Goal: Task Accomplishment & Management: Manage account settings

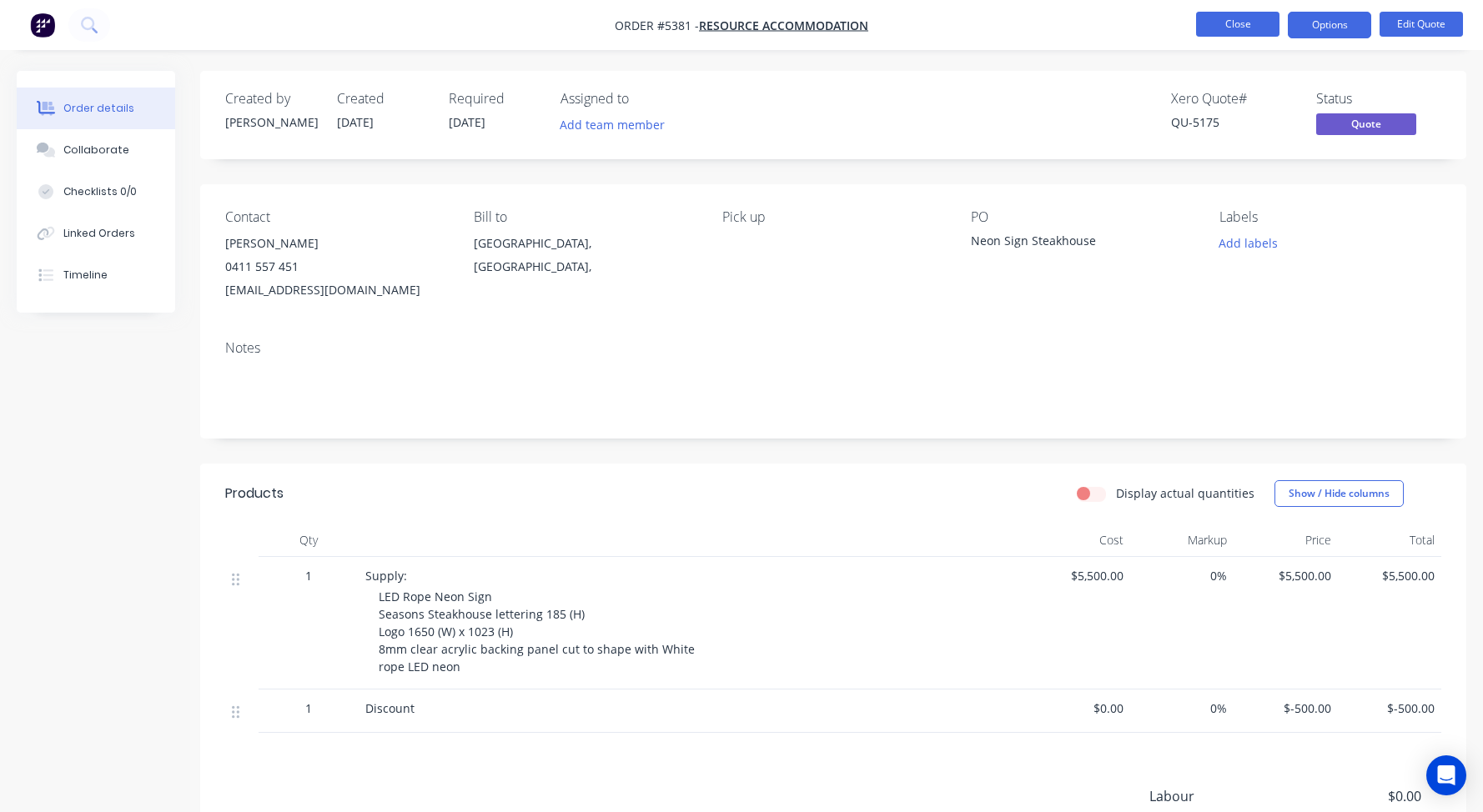
click at [1234, 29] on button "Close" at bounding box center [1237, 24] width 83 height 25
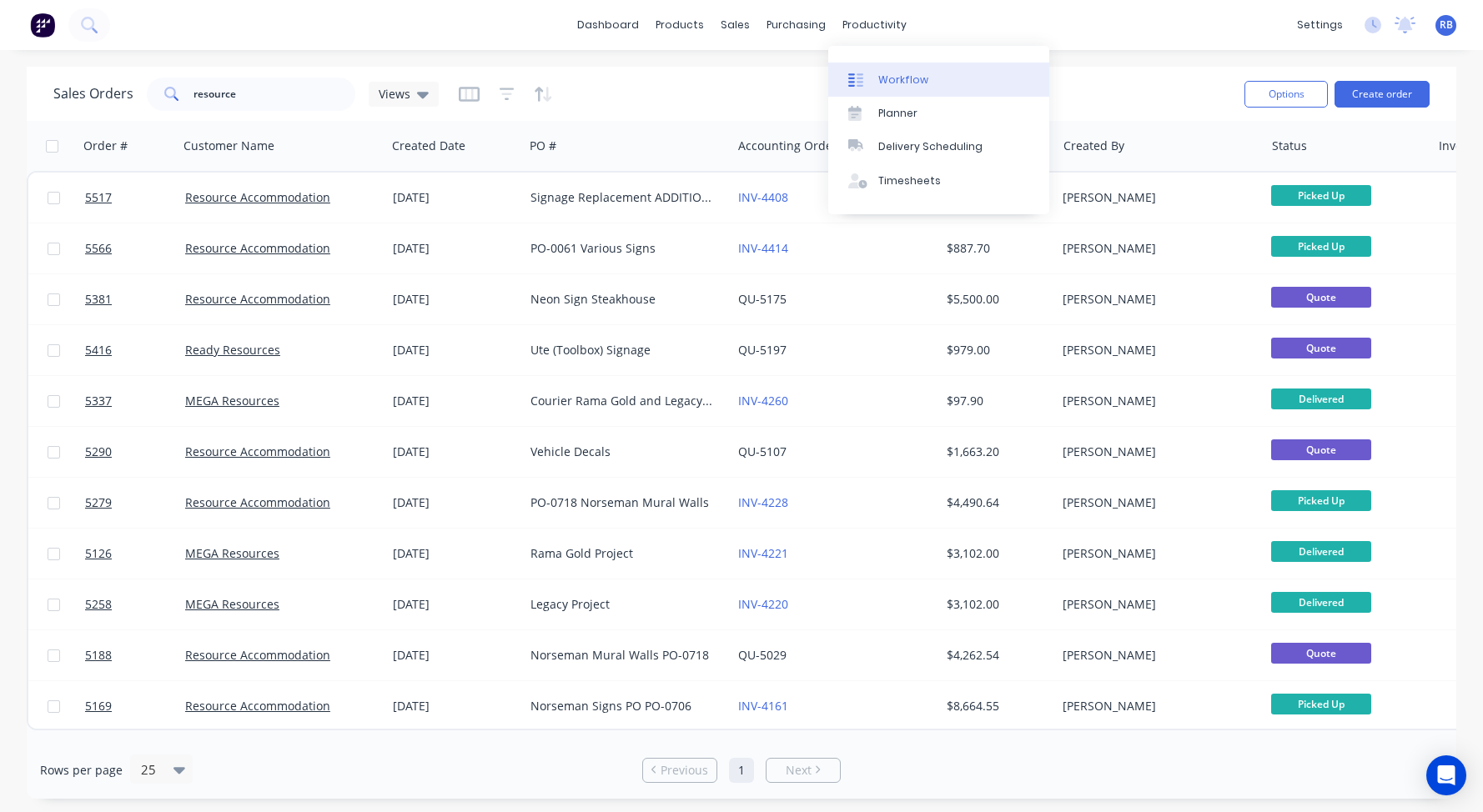
click at [900, 74] on div "Workflow" at bounding box center [903, 79] width 50 height 15
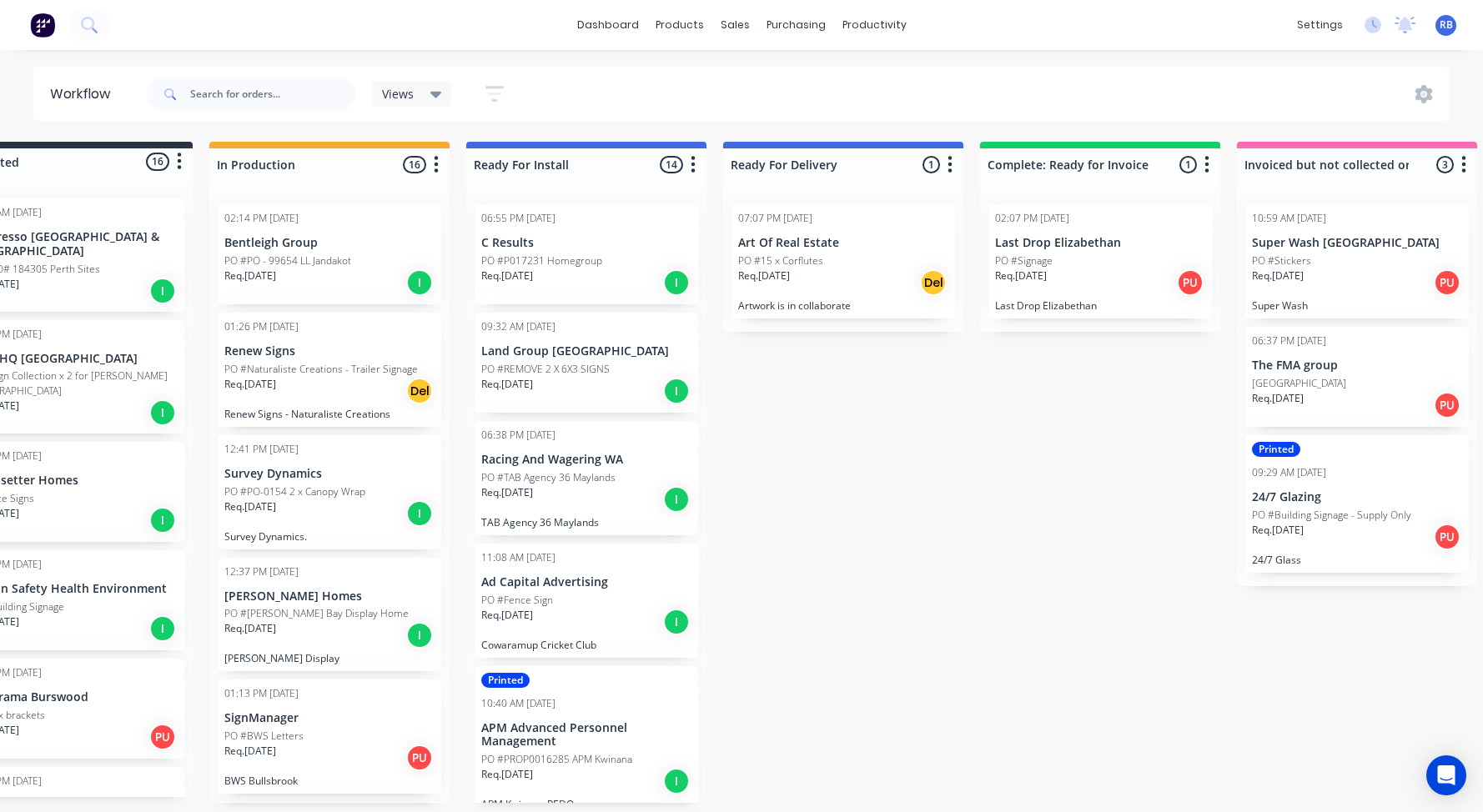
scroll to position [0, 84]
click at [1086, 265] on div "PO #Signage" at bounding box center [1099, 261] width 211 height 15
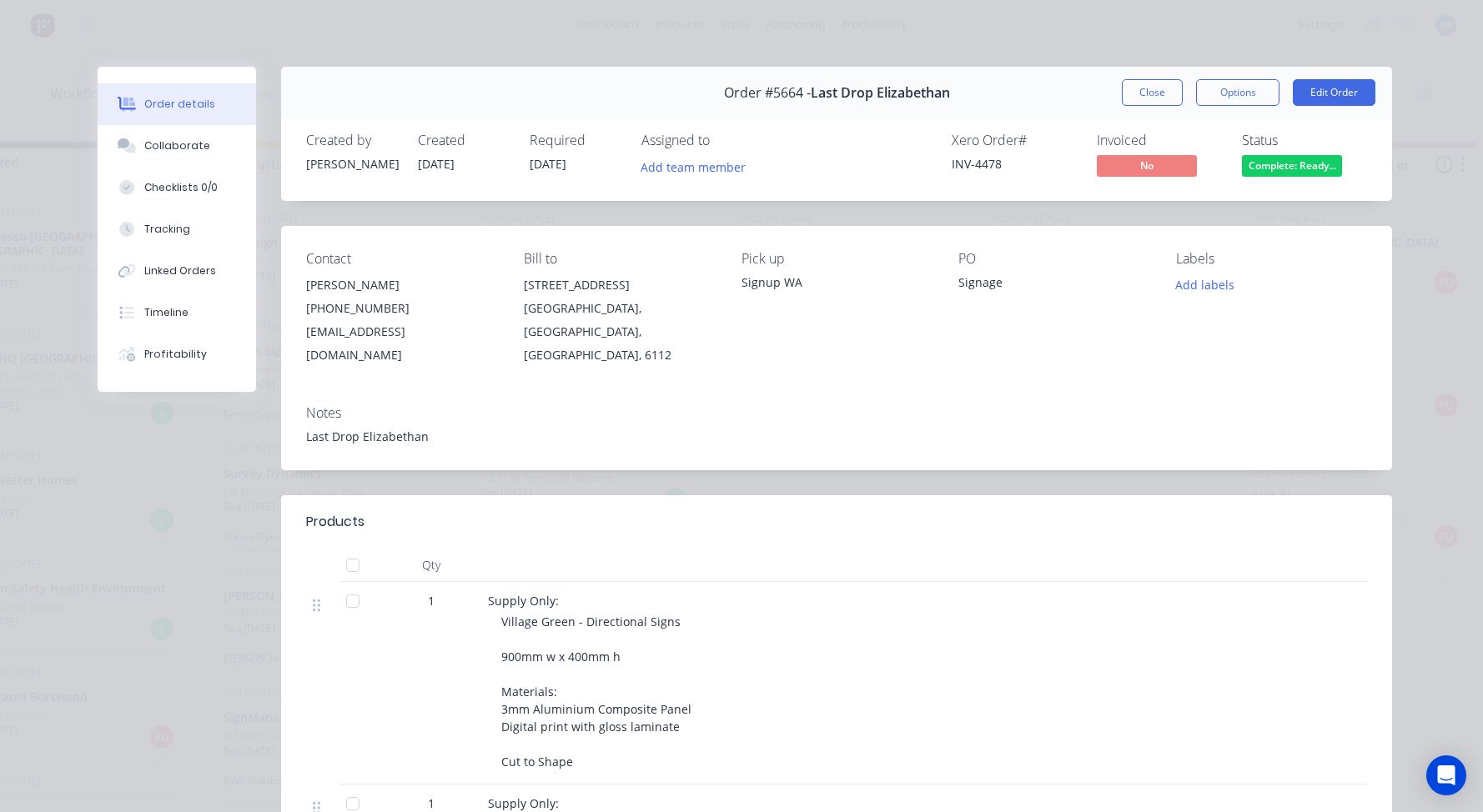
click at [1166, 79] on div "Order #5664 - Last Drop Elizabethan Close Options Edit Order" at bounding box center [836, 93] width 1111 height 52
click at [1151, 92] on button "Close" at bounding box center [1151, 93] width 61 height 27
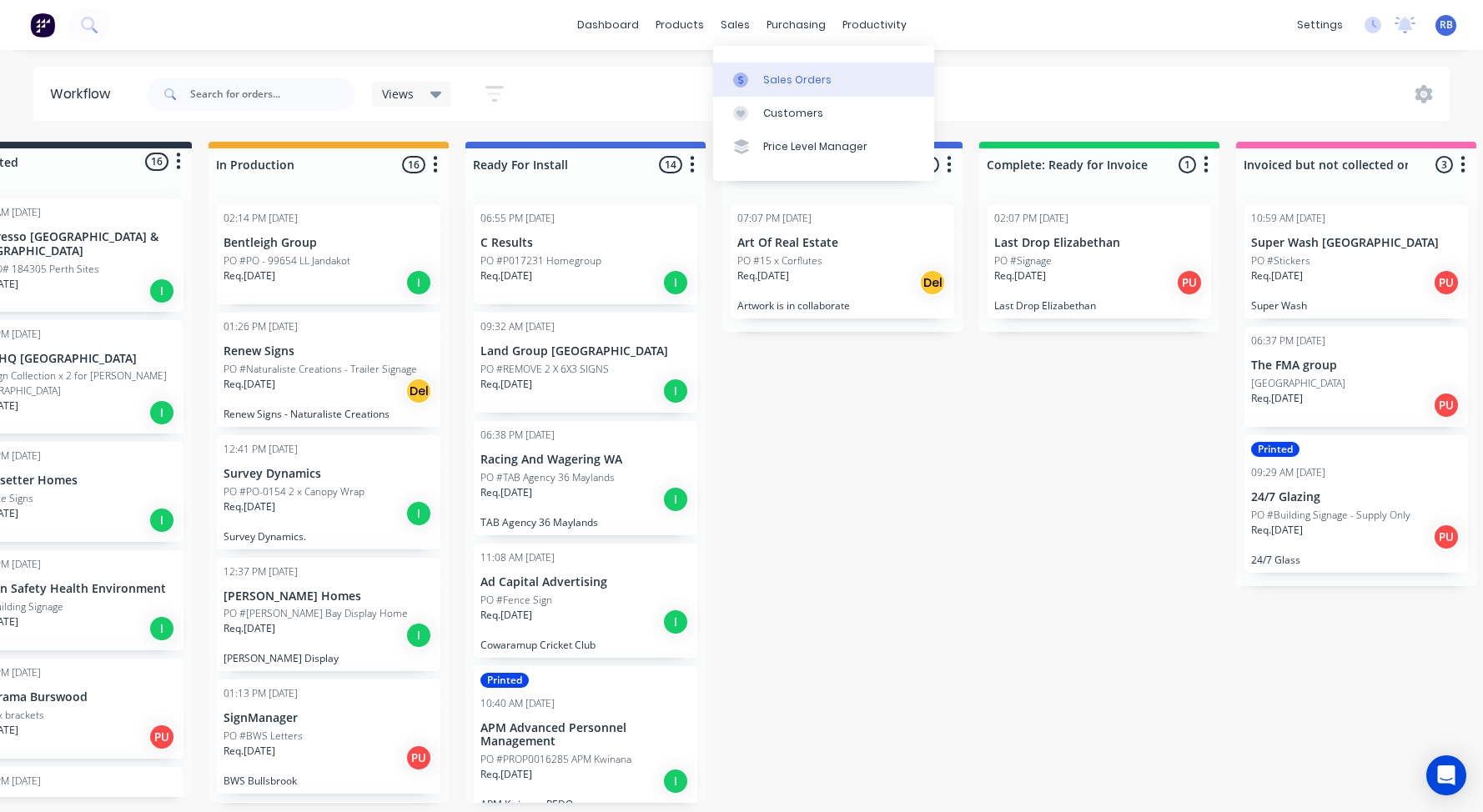
click at [796, 84] on div "Sales Orders" at bounding box center [797, 79] width 69 height 15
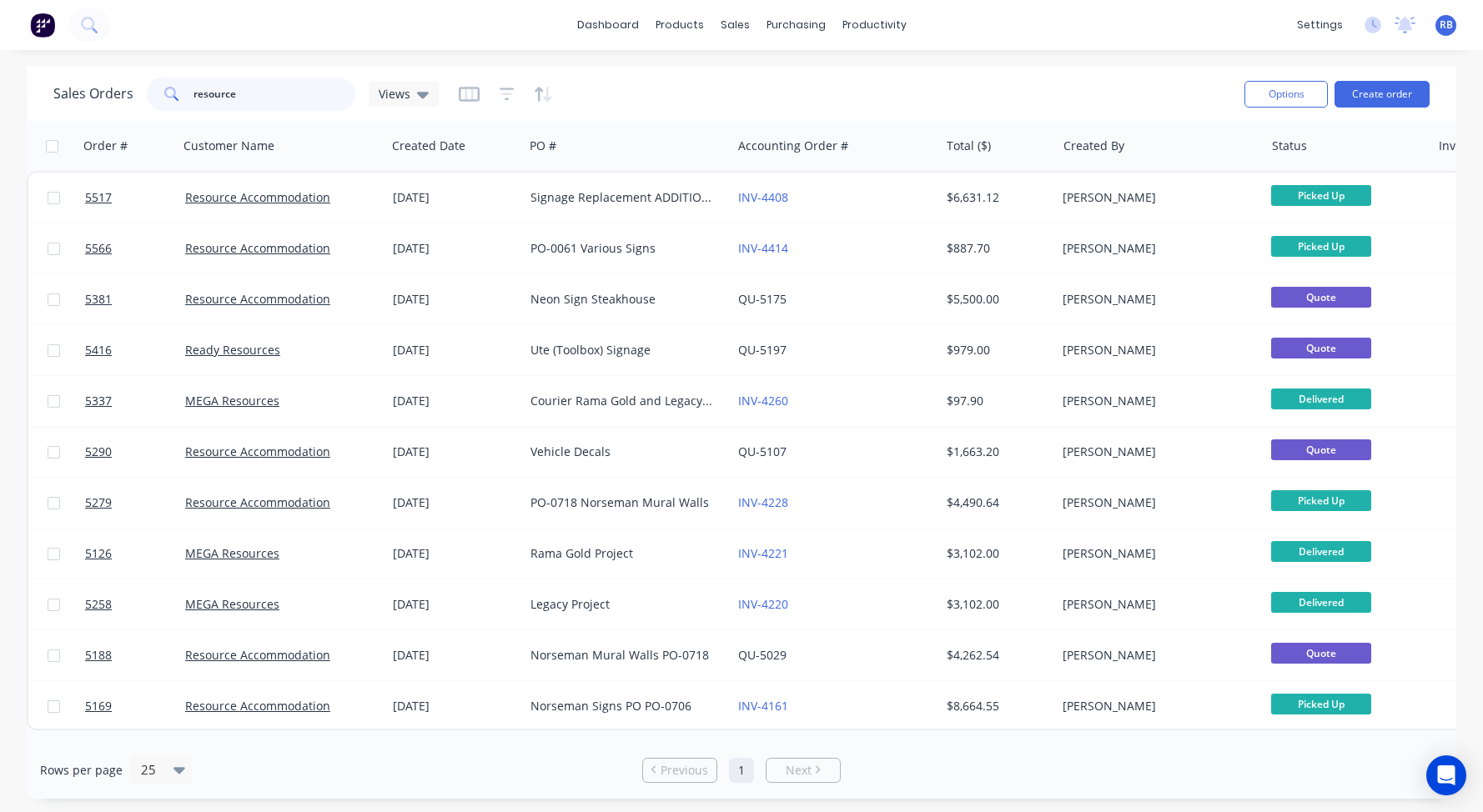
drag, startPoint x: 271, startPoint y: 98, endPoint x: 107, endPoint y: 98, distance: 164.0
click at [107, 98] on div "Sales Orders resource Views" at bounding box center [246, 94] width 385 height 33
type input "spin"
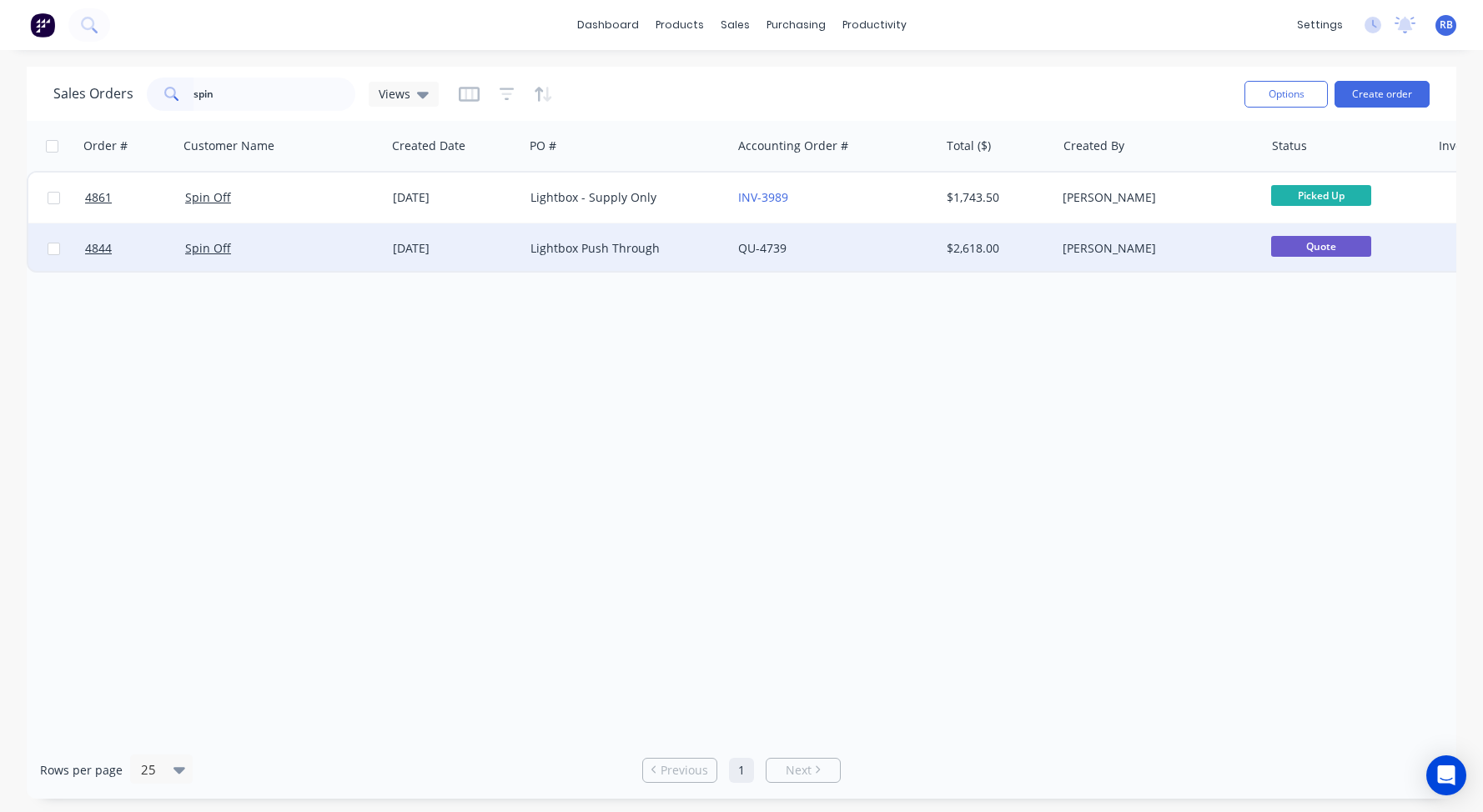
click at [281, 254] on div "Spin Off" at bounding box center [277, 248] width 185 height 16
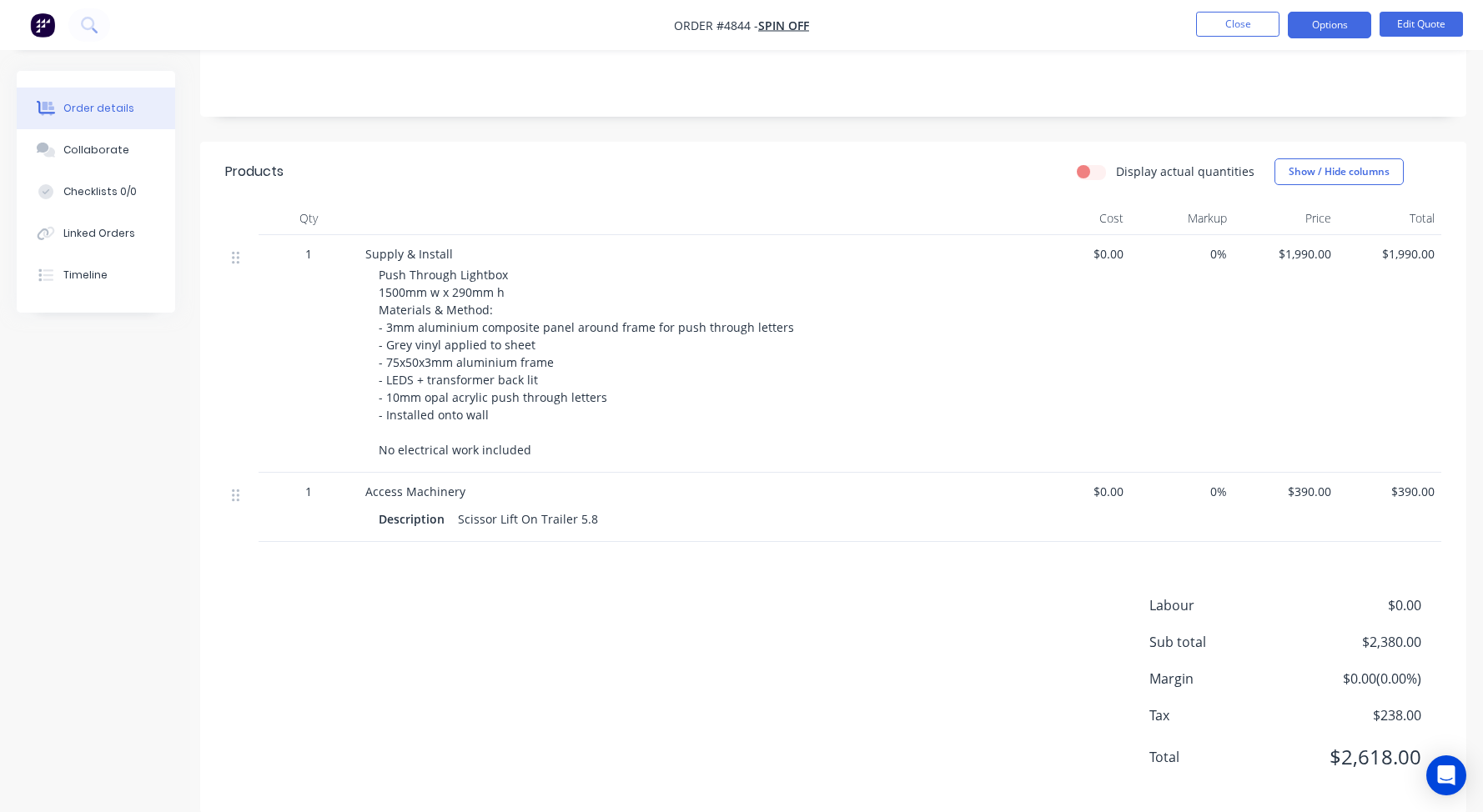
scroll to position [344, 0]
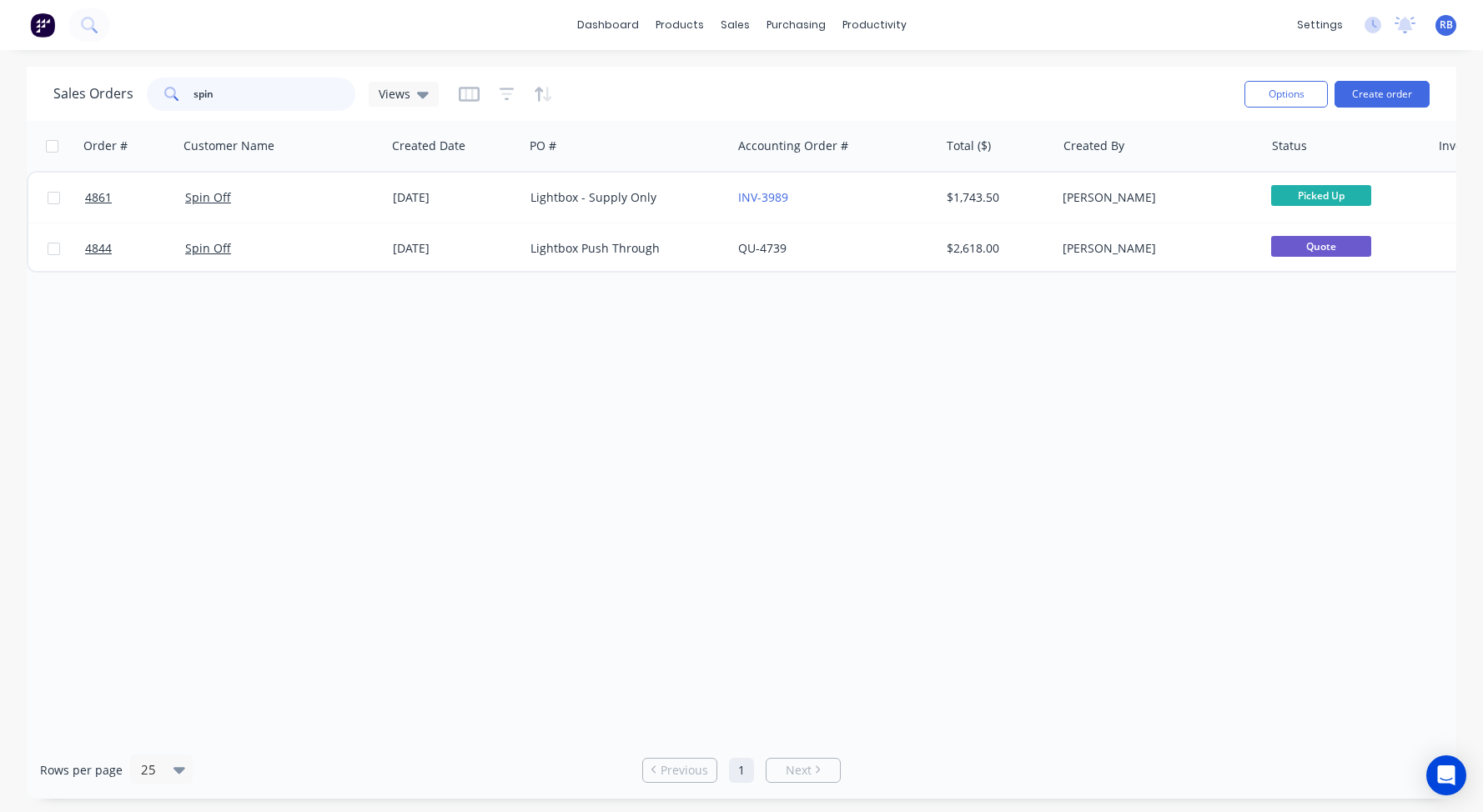
click at [217, 103] on input "spin" at bounding box center [275, 94] width 163 height 33
drag, startPoint x: 259, startPoint y: 99, endPoint x: 138, endPoint y: 98, distance: 121.0
click at [138, 98] on div "Sales Orders spin Views" at bounding box center [246, 94] width 385 height 33
type input "tribute"
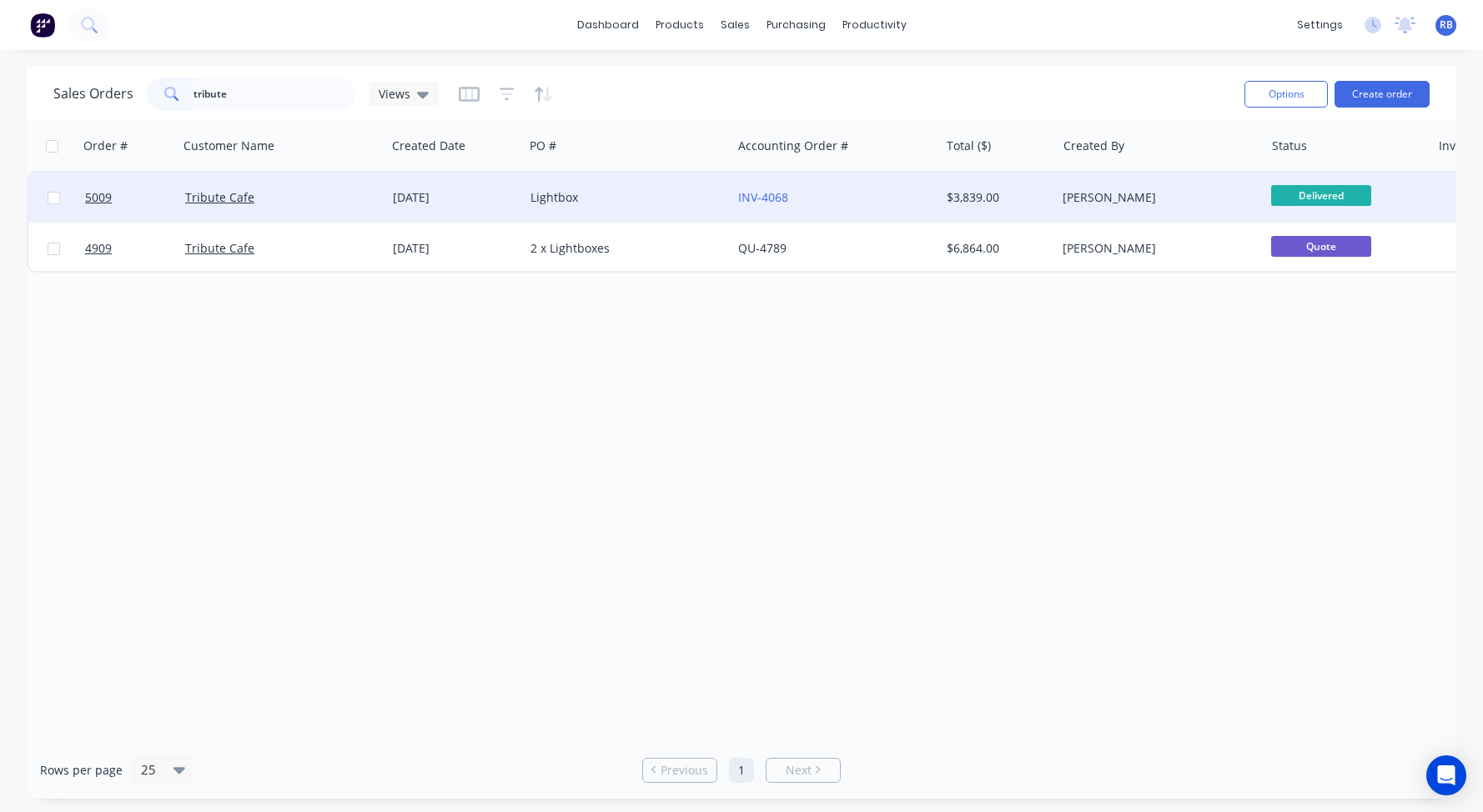
click at [308, 206] on div "Tribute Cafe" at bounding box center [282, 197] width 208 height 50
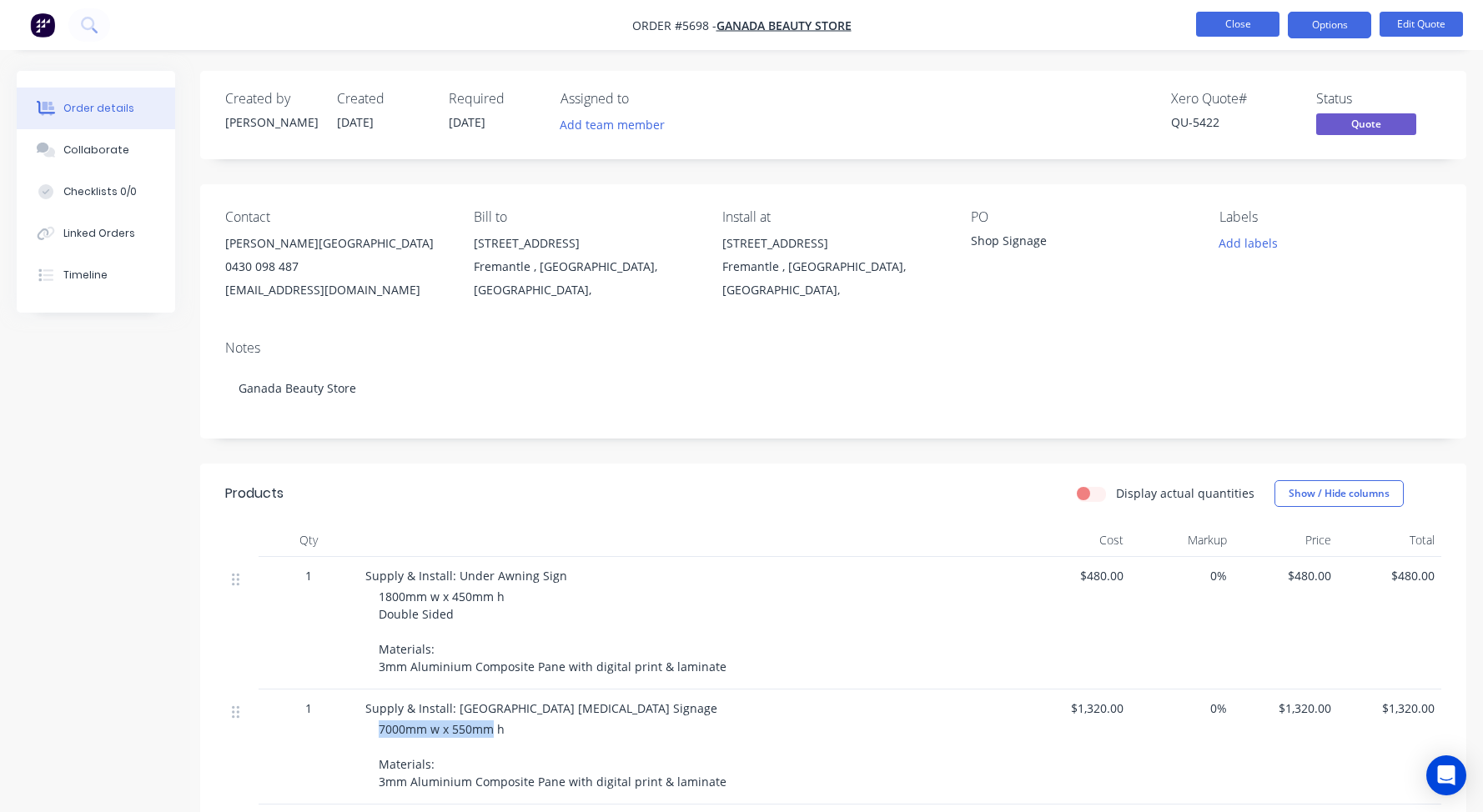
click at [1237, 24] on button "Close" at bounding box center [1237, 24] width 83 height 25
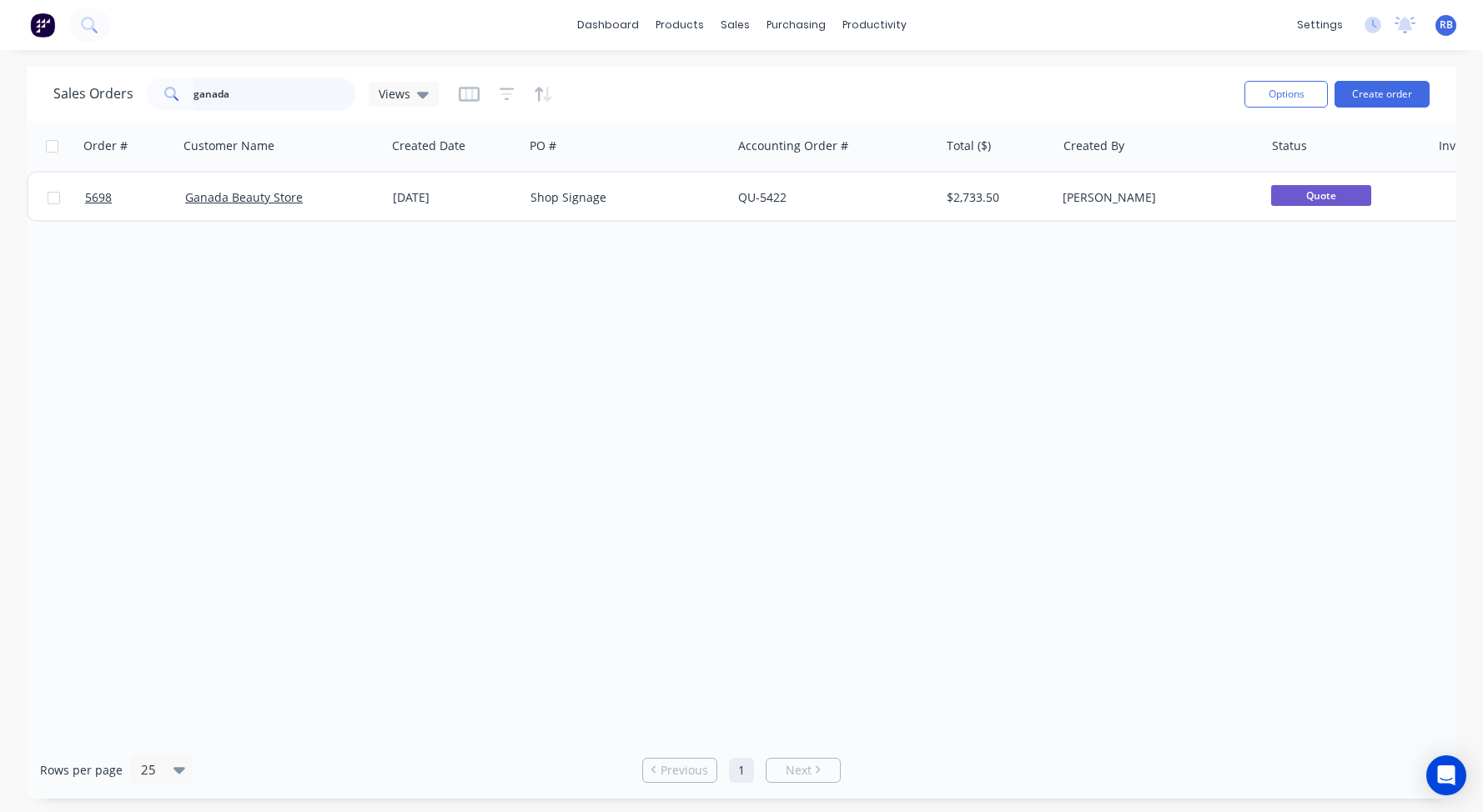
drag, startPoint x: 243, startPoint y: 95, endPoint x: 111, endPoint y: 92, distance: 132.0
click at [111, 92] on div "Sales Orders ganada Views" at bounding box center [246, 94] width 385 height 33
type input "flourish"
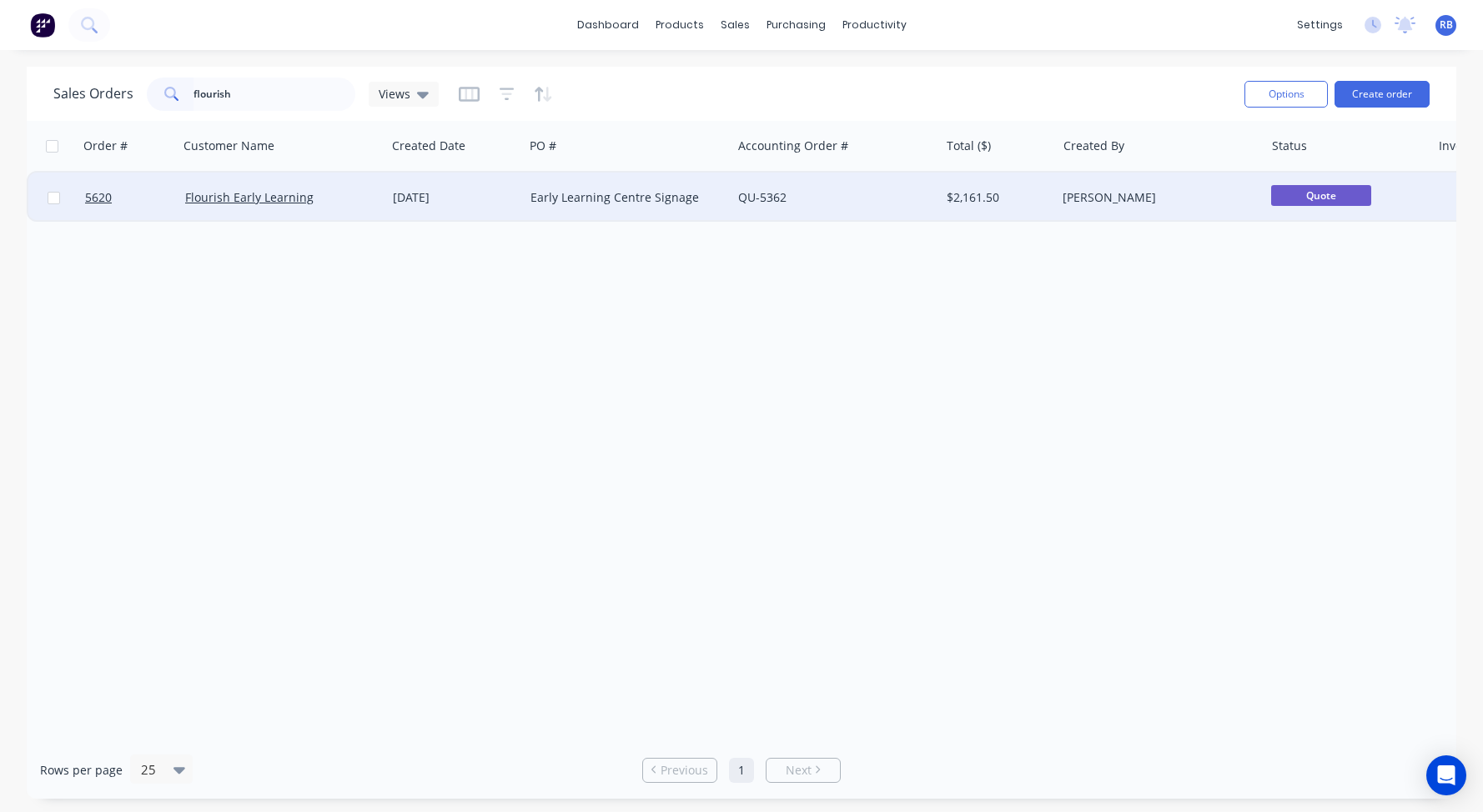
click at [325, 197] on div "Flourish Early Learning" at bounding box center [277, 197] width 185 height 16
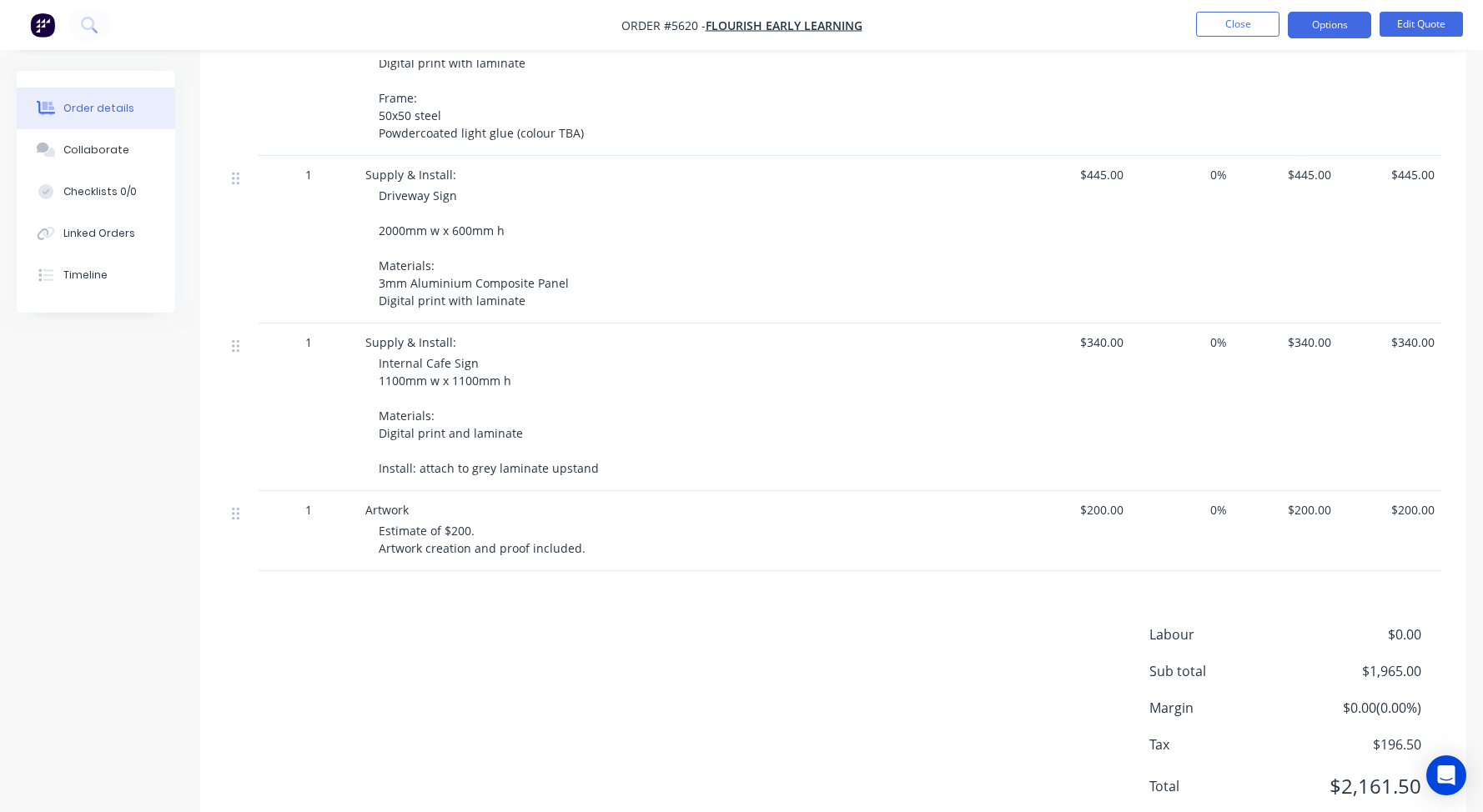
scroll to position [200, 0]
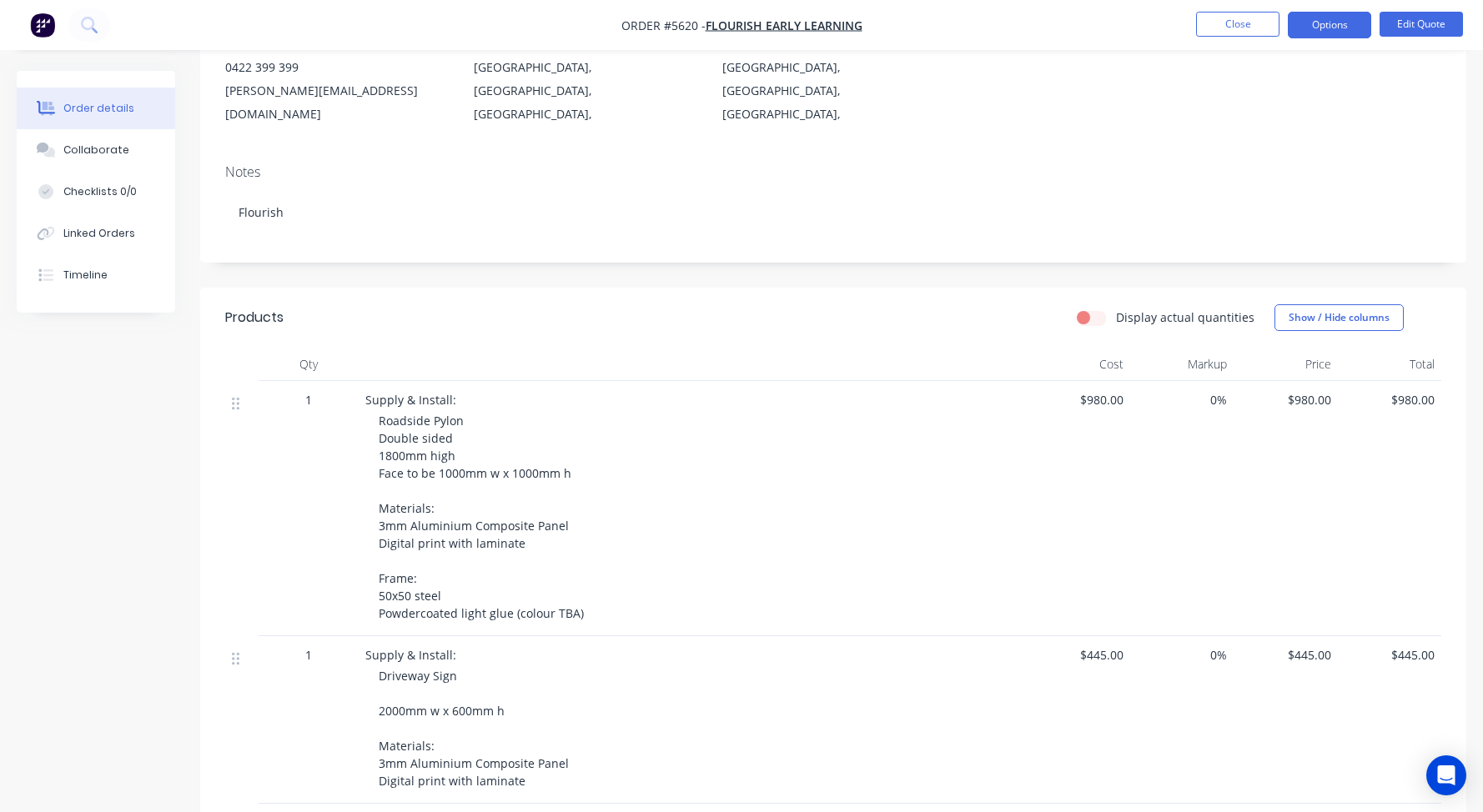
click at [1243, 37] on li "Close" at bounding box center [1237, 25] width 83 height 27
click at [1207, 27] on button "Close" at bounding box center [1237, 24] width 83 height 25
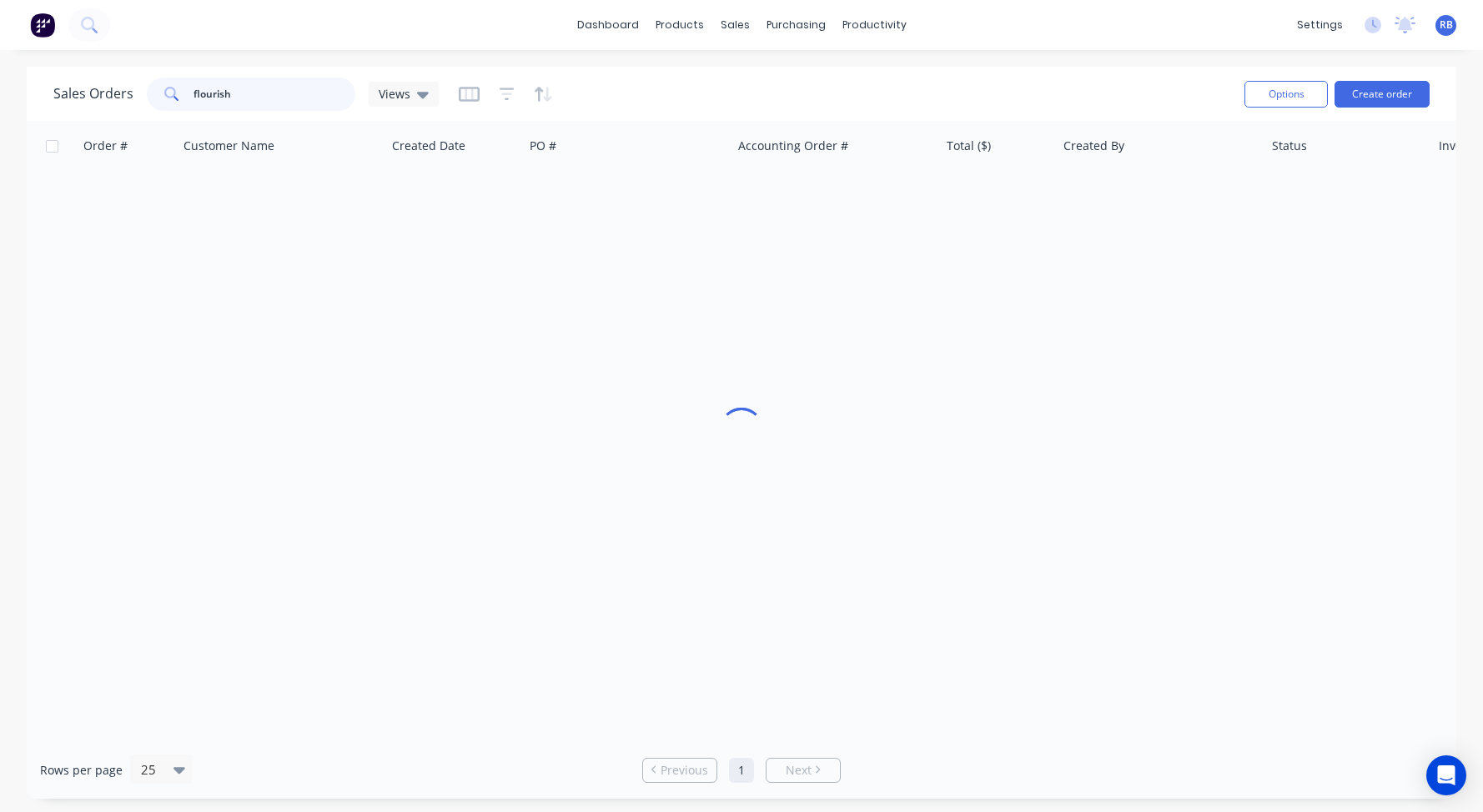
drag, startPoint x: 279, startPoint y: 98, endPoint x: 80, endPoint y: 78, distance: 200.0
click at [80, 78] on div "Sales Orders flourish Views" at bounding box center [246, 94] width 385 height 33
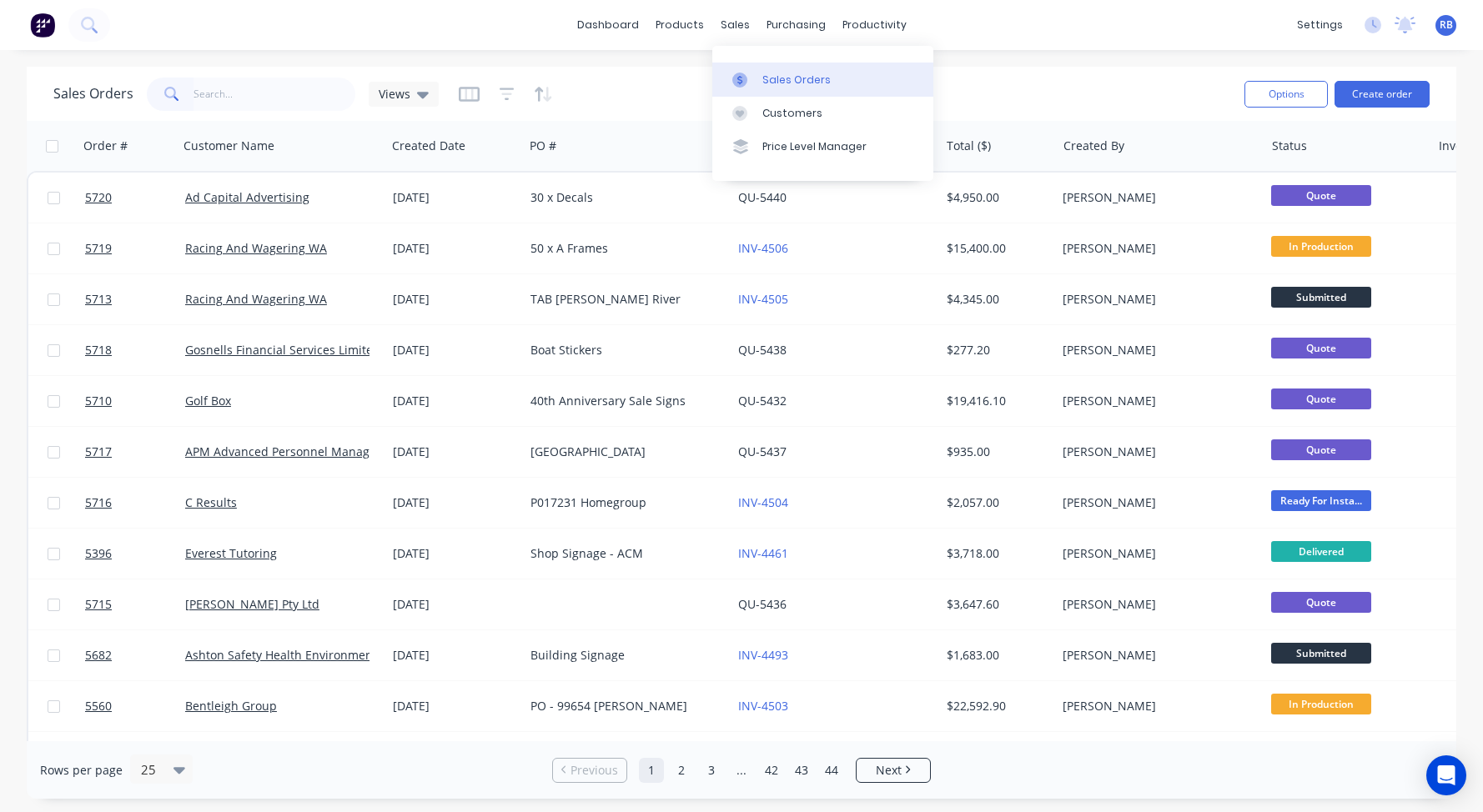
click at [801, 95] on link "Sales Orders" at bounding box center [822, 79] width 221 height 33
click at [765, 84] on div "Sales Orders" at bounding box center [796, 79] width 69 height 15
click at [272, 92] on input "text" at bounding box center [275, 94] width 163 height 33
type input "wembley"
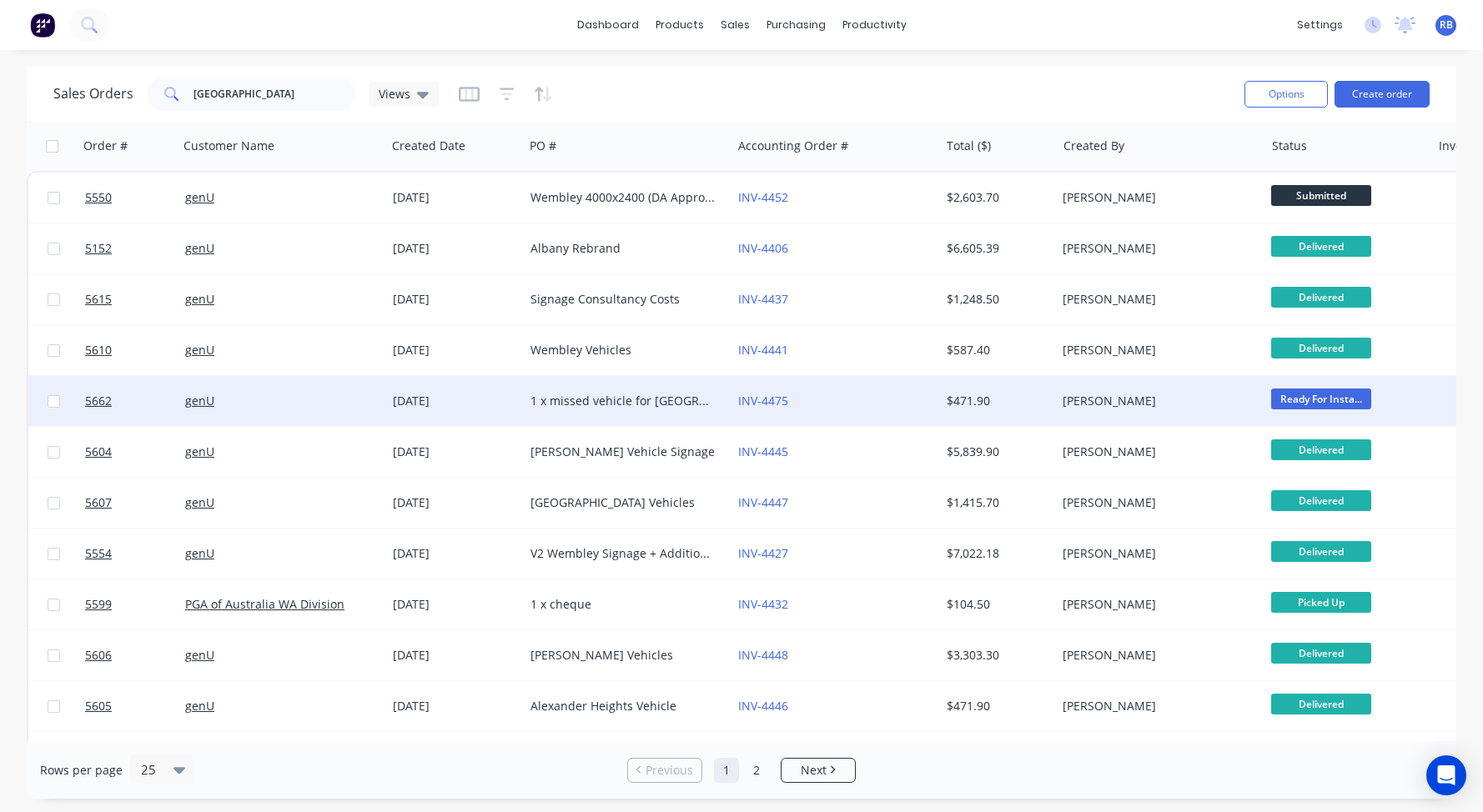
click at [568, 394] on div "1 x missed vehicle for Wembley (1HJC907)" at bounding box center [623, 401] width 185 height 16
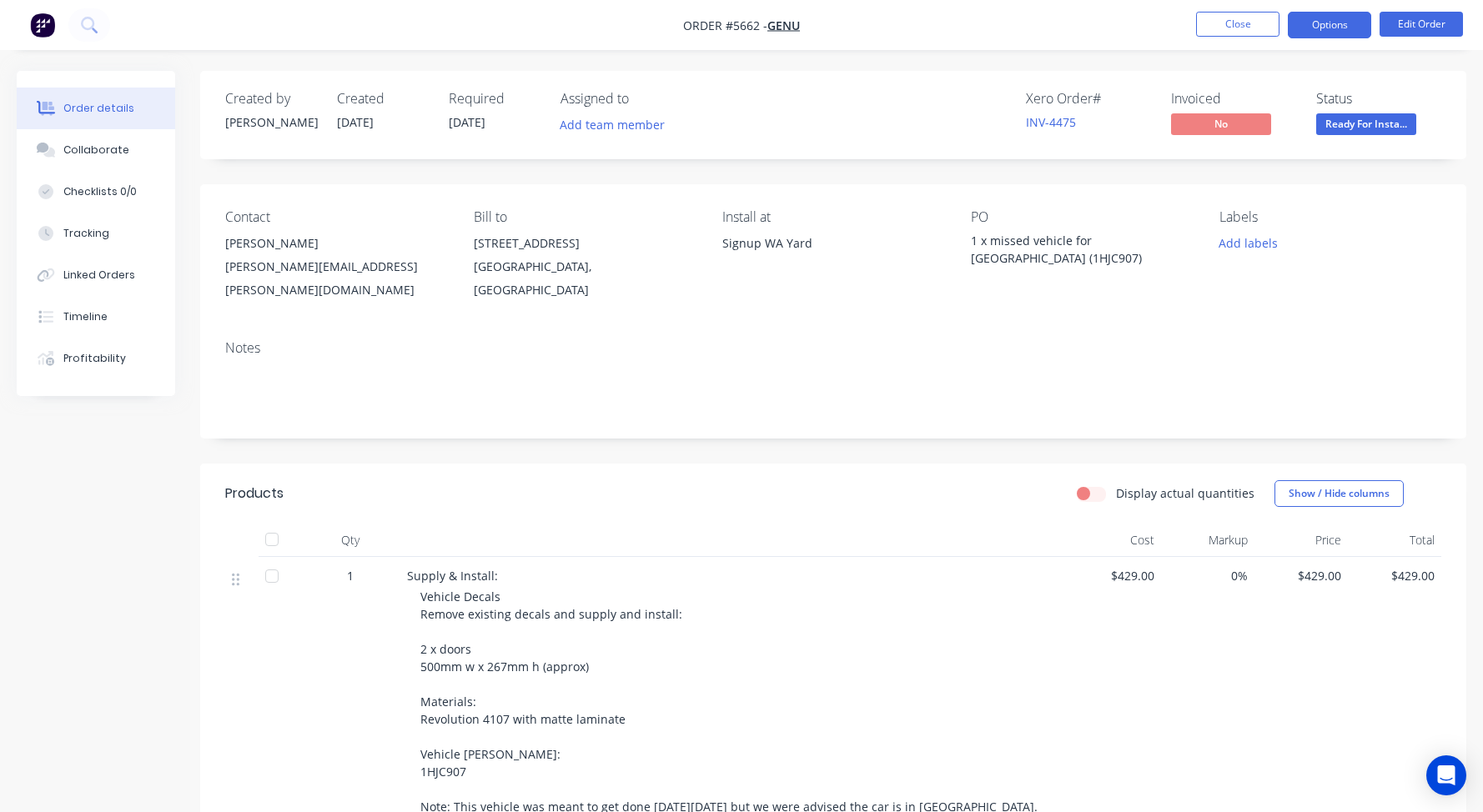
click at [1327, 29] on button "Options" at bounding box center [1329, 25] width 83 height 27
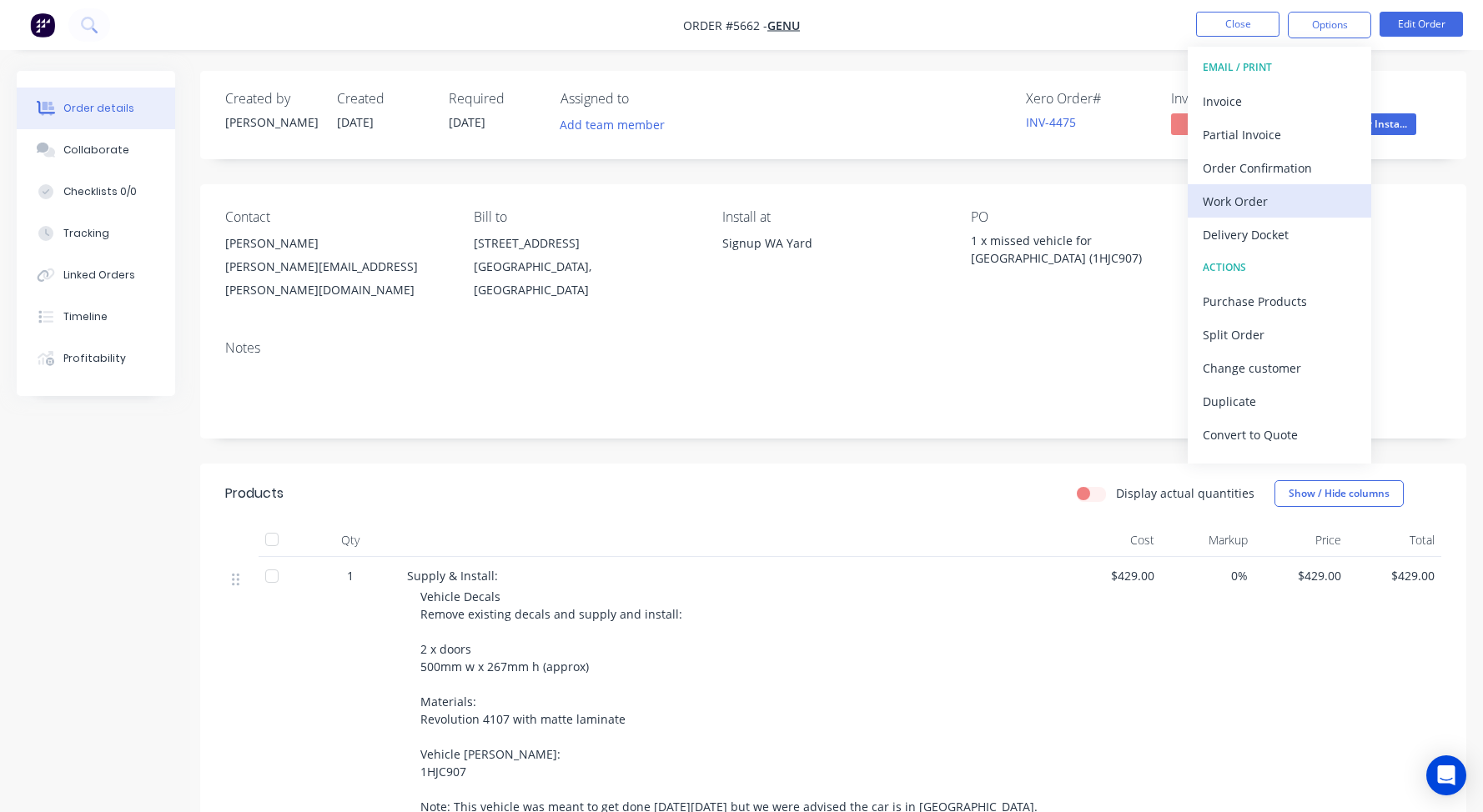
click at [1265, 200] on div "Work Order" at bounding box center [1280, 201] width 154 height 24
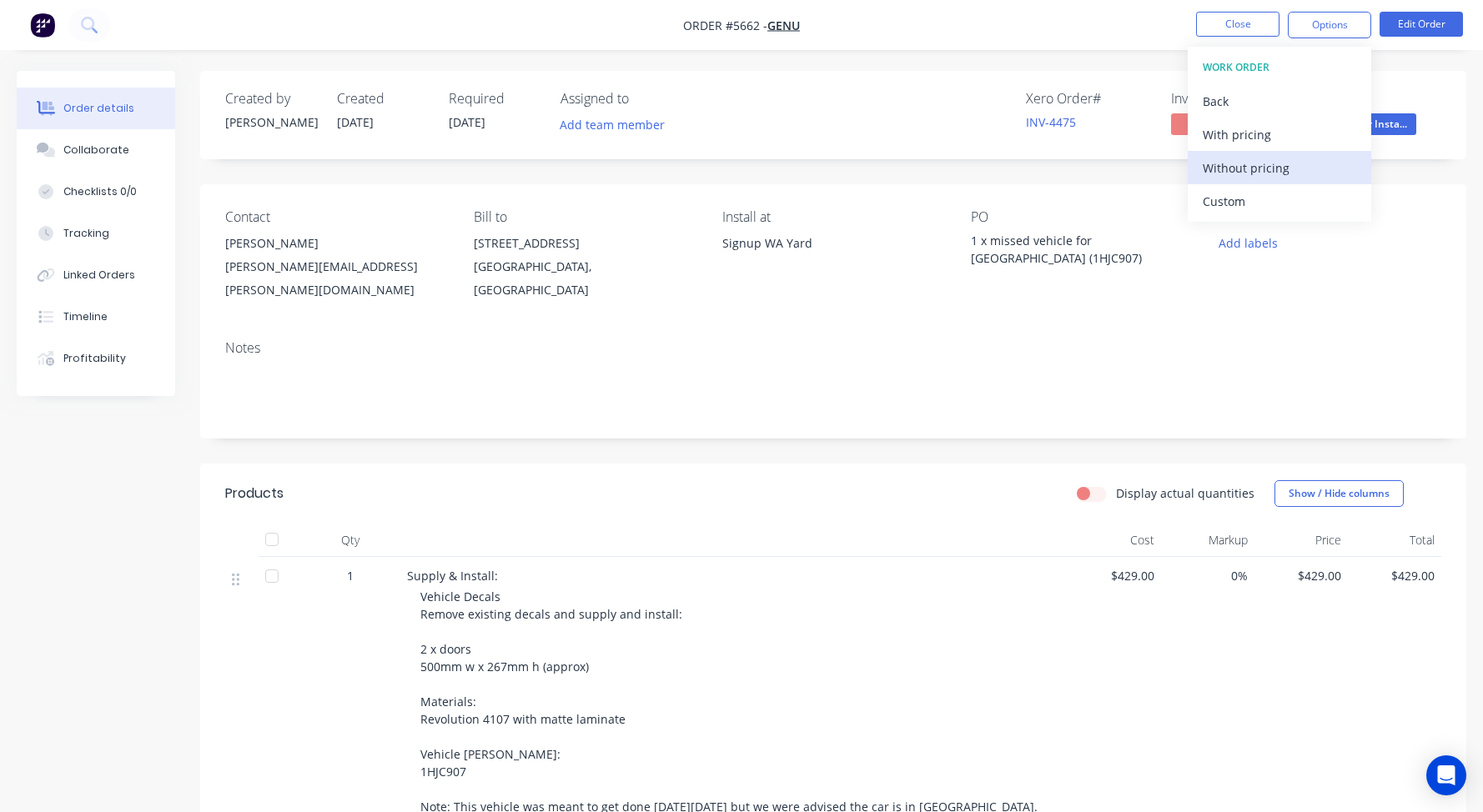
click at [1241, 167] on div "Without pricing" at bounding box center [1280, 168] width 154 height 24
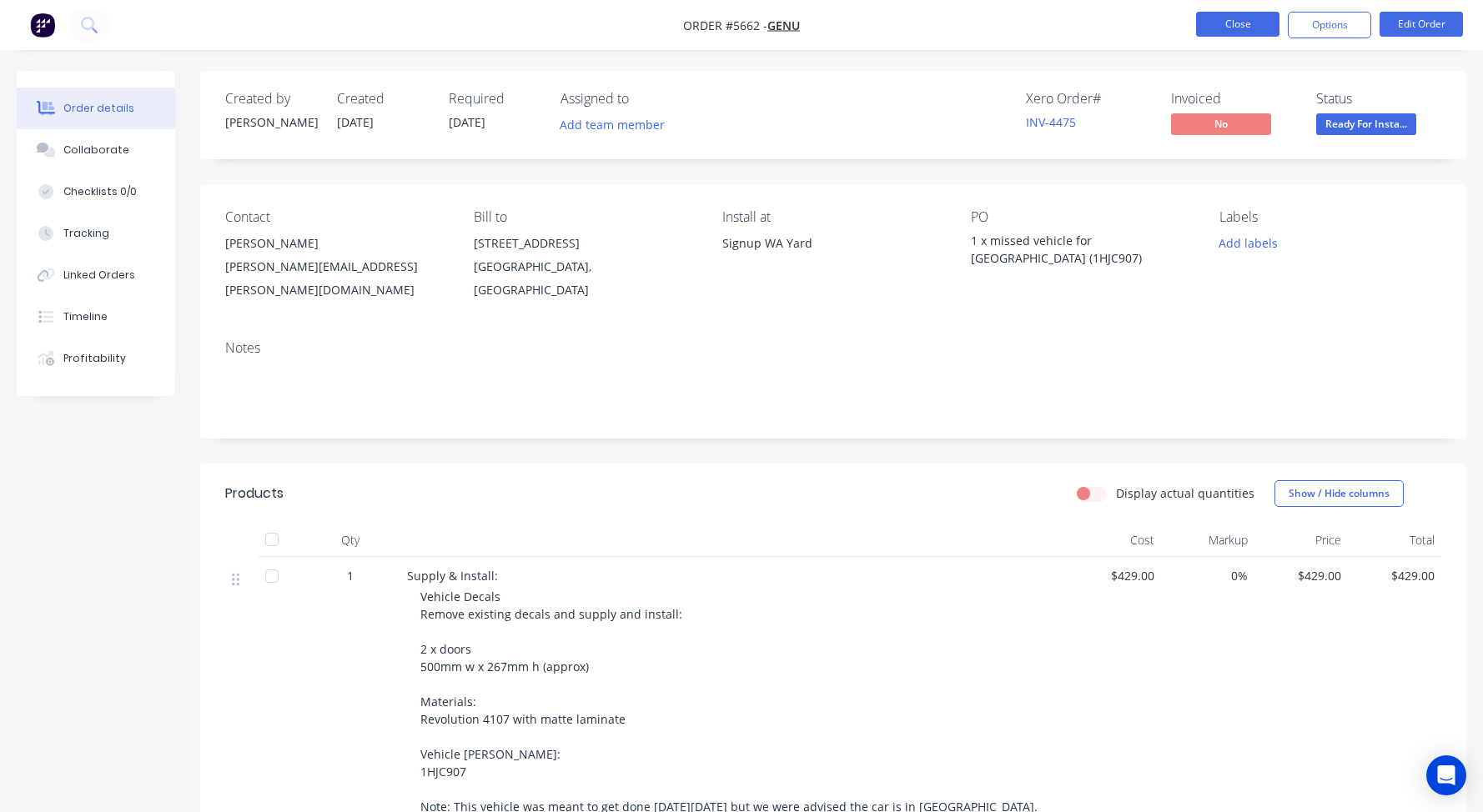
click at [1223, 16] on button "Close" at bounding box center [1237, 24] width 83 height 25
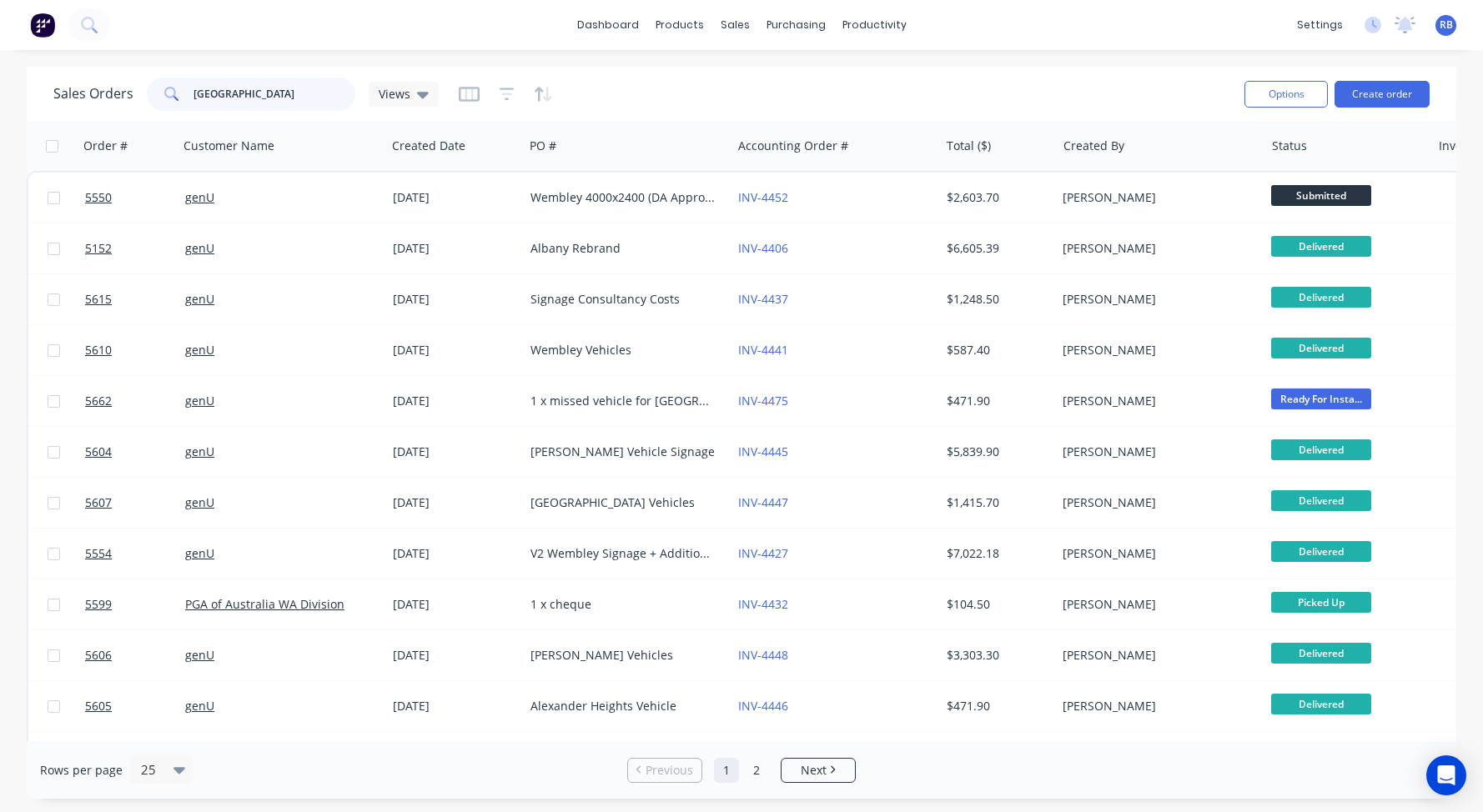
drag, startPoint x: 328, startPoint y: 92, endPoint x: 53, endPoint y: 89, distance: 275.0
click at [53, 89] on div "Sales Orders wembley Views" at bounding box center [246, 94] width 385 height 33
type input "ganada"
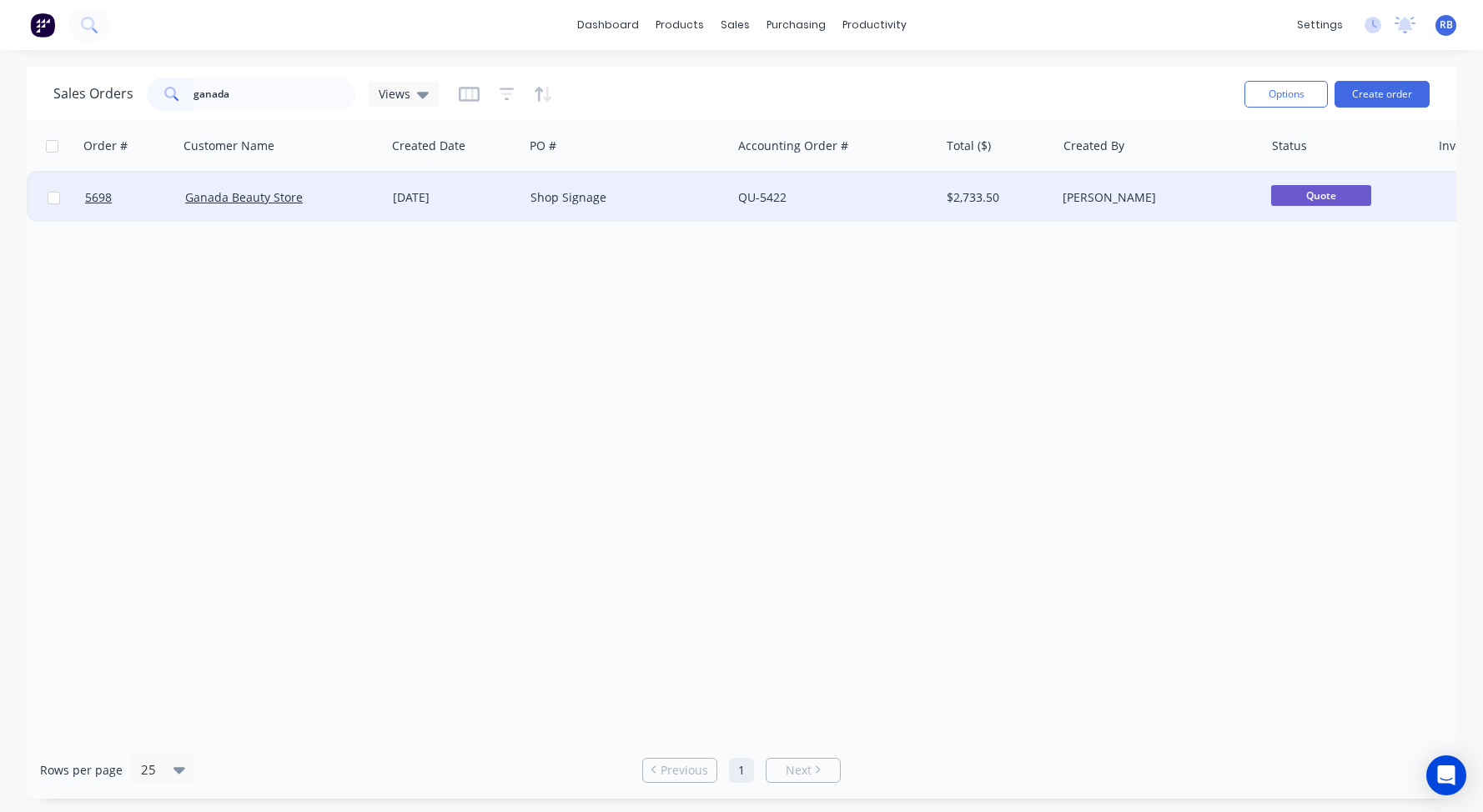
click at [662, 191] on div "Shop Signage" at bounding box center [623, 197] width 185 height 16
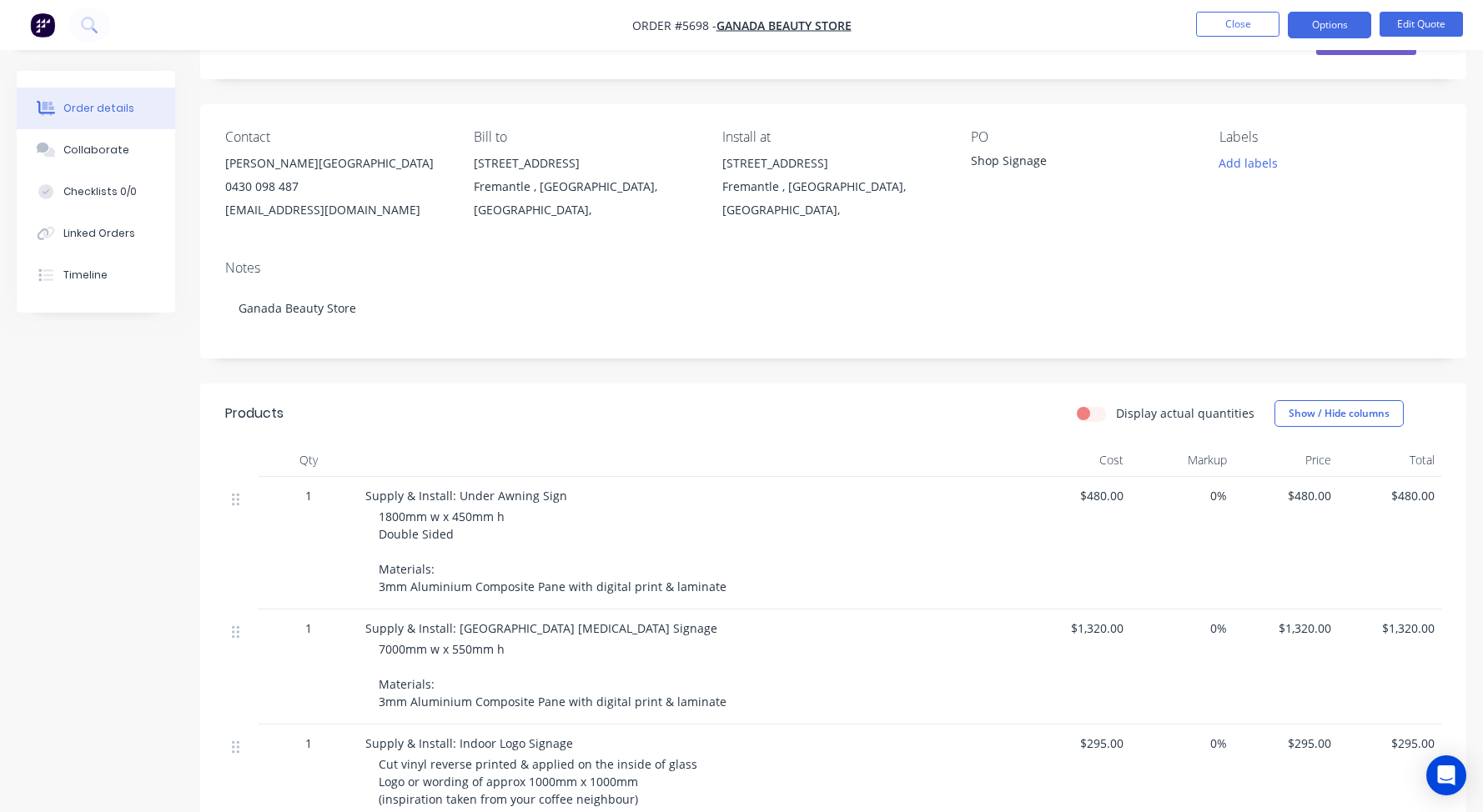
scroll to position [92, 0]
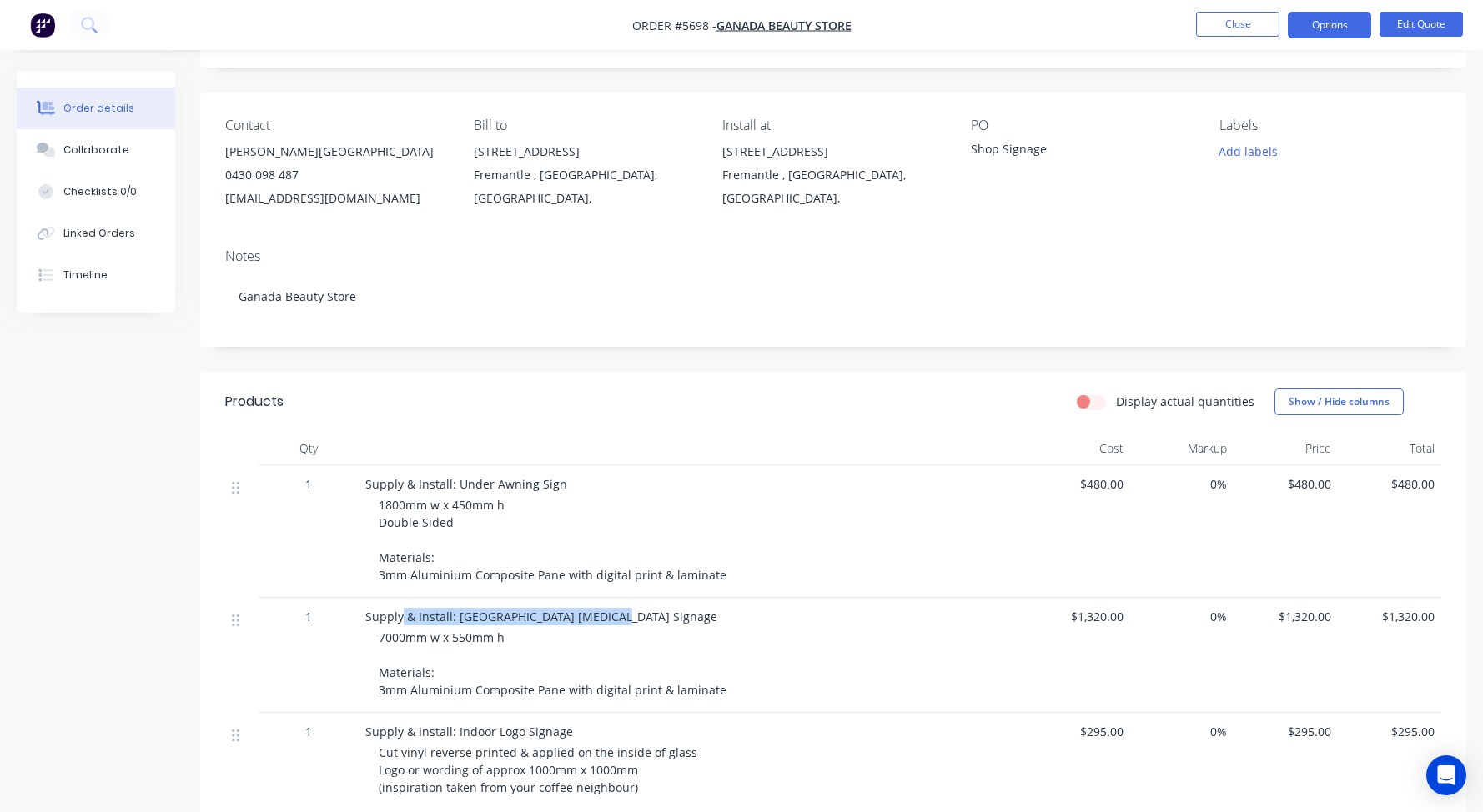
drag, startPoint x: 402, startPoint y: 608, endPoint x: 627, endPoint y: 608, distance: 225.0
click at [618, 608] on div "Supply & Install: Main Street Fascia Signage" at bounding box center [692, 616] width 654 height 17
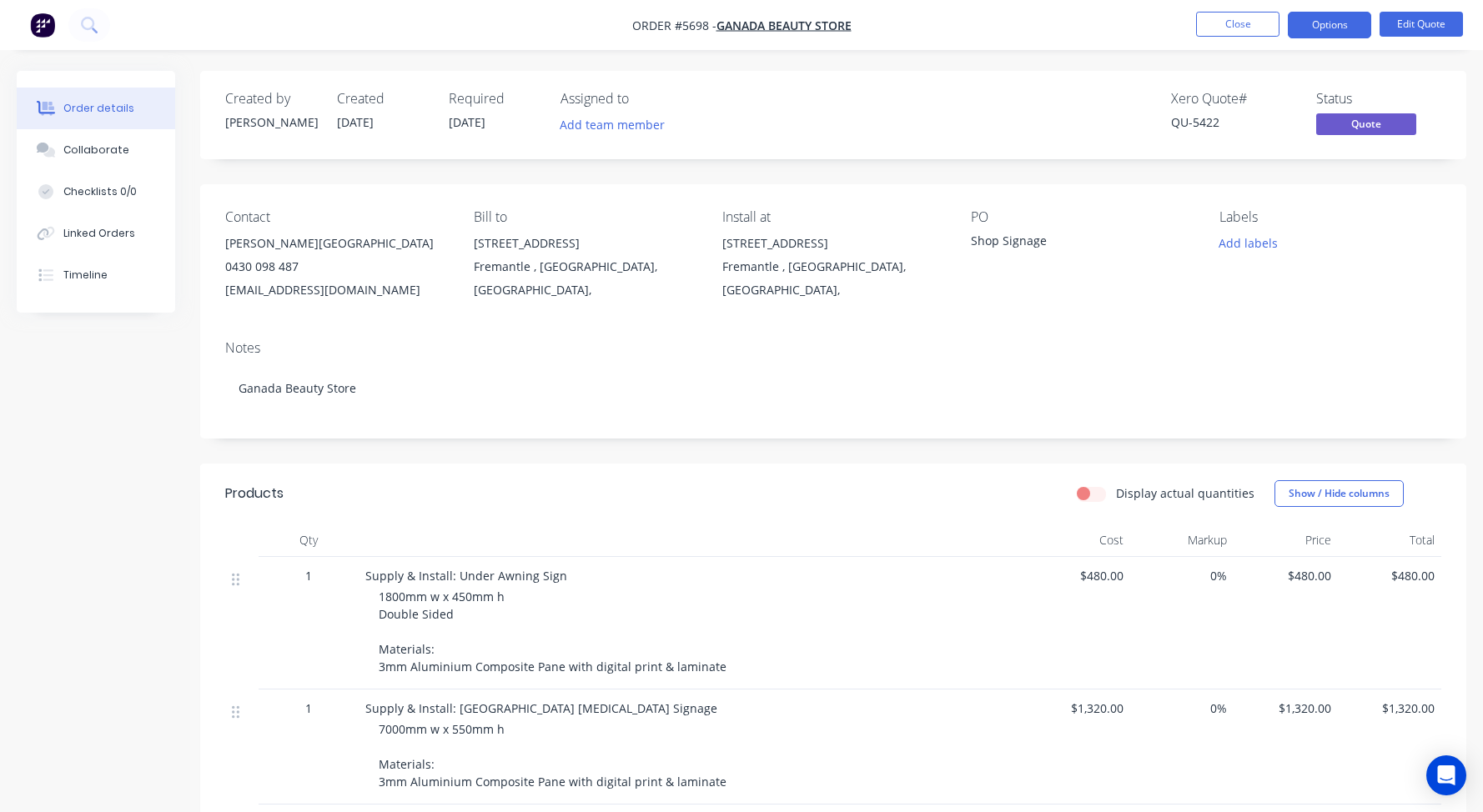
scroll to position [0, 0]
click at [1225, 17] on button "Close" at bounding box center [1237, 24] width 83 height 25
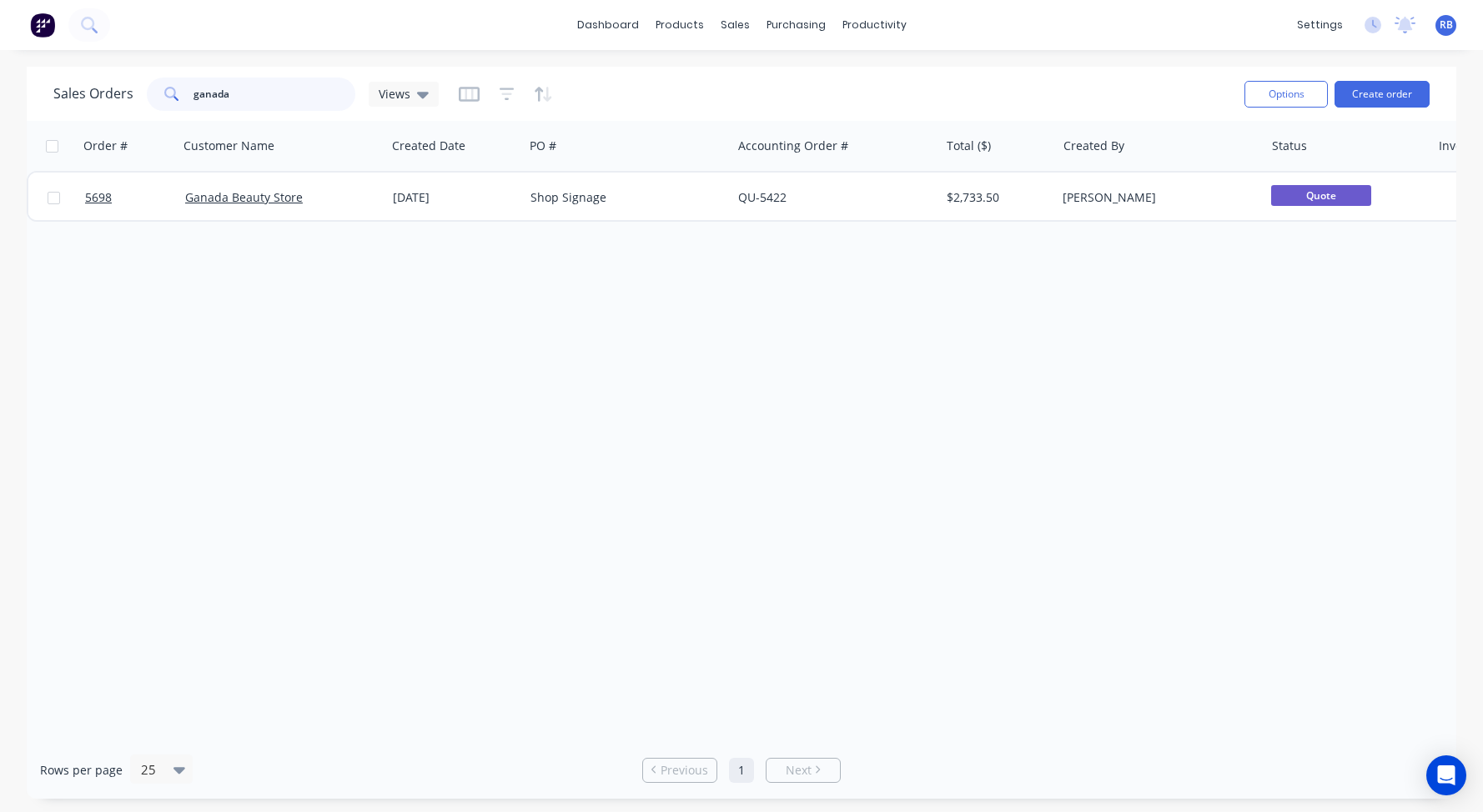
drag, startPoint x: 272, startPoint y: 93, endPoint x: 81, endPoint y: 93, distance: 191.0
click at [82, 93] on div "Sales Orders ganada Views" at bounding box center [246, 94] width 385 height 33
type input "b"
type input "gosnells"
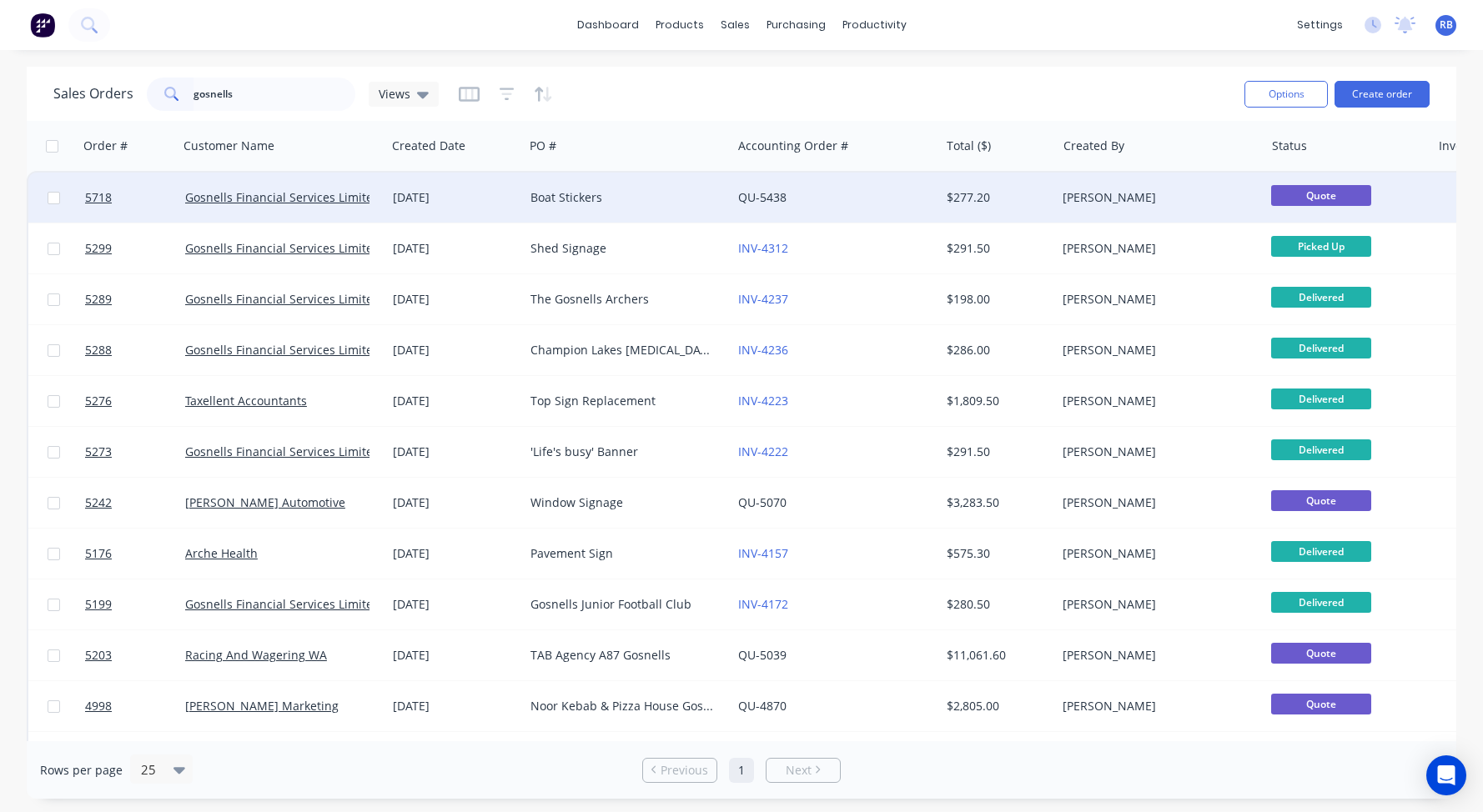
click at [600, 191] on div "Boat Stickers" at bounding box center [623, 197] width 185 height 16
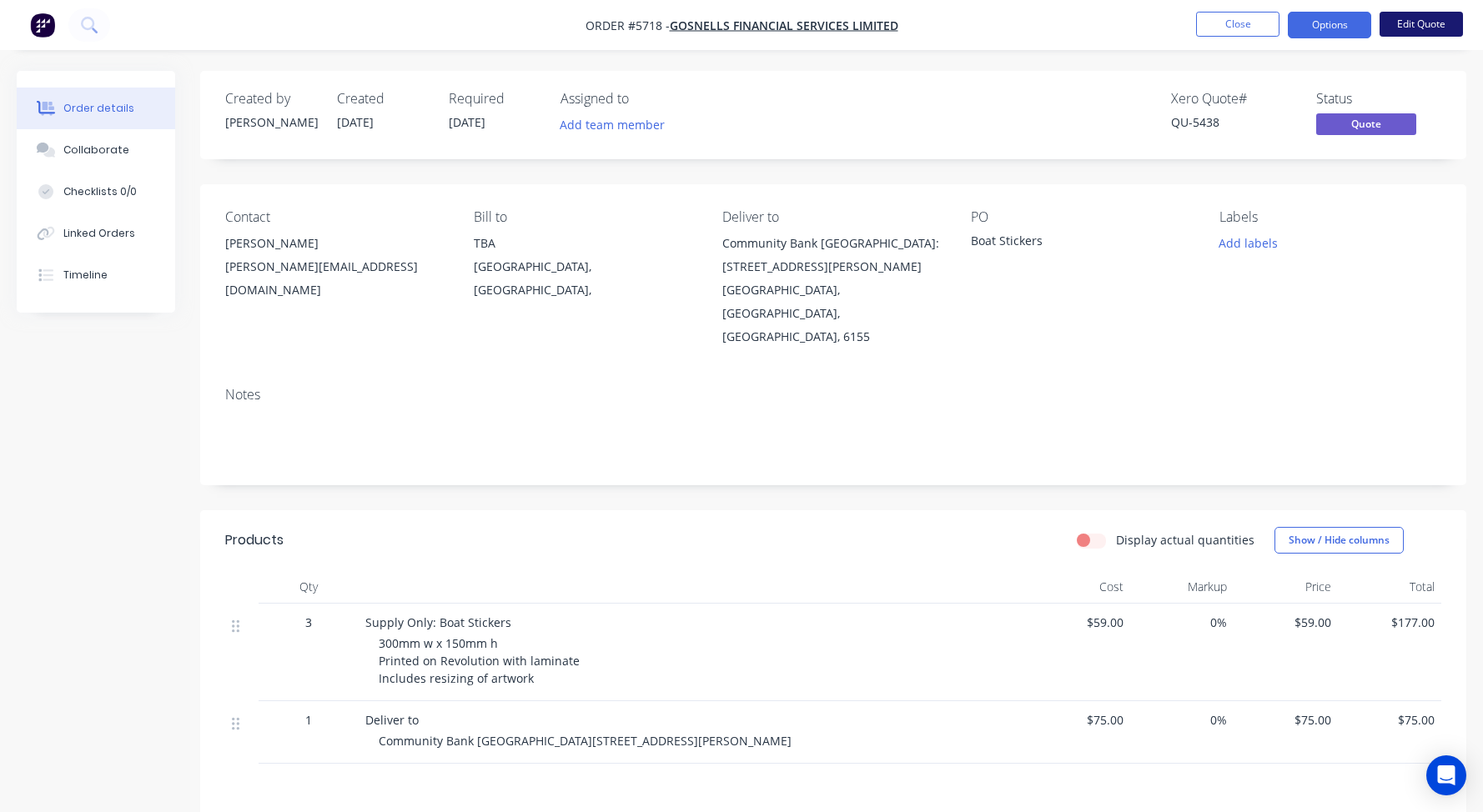
click at [1429, 22] on button "Edit Quote" at bounding box center [1421, 24] width 83 height 25
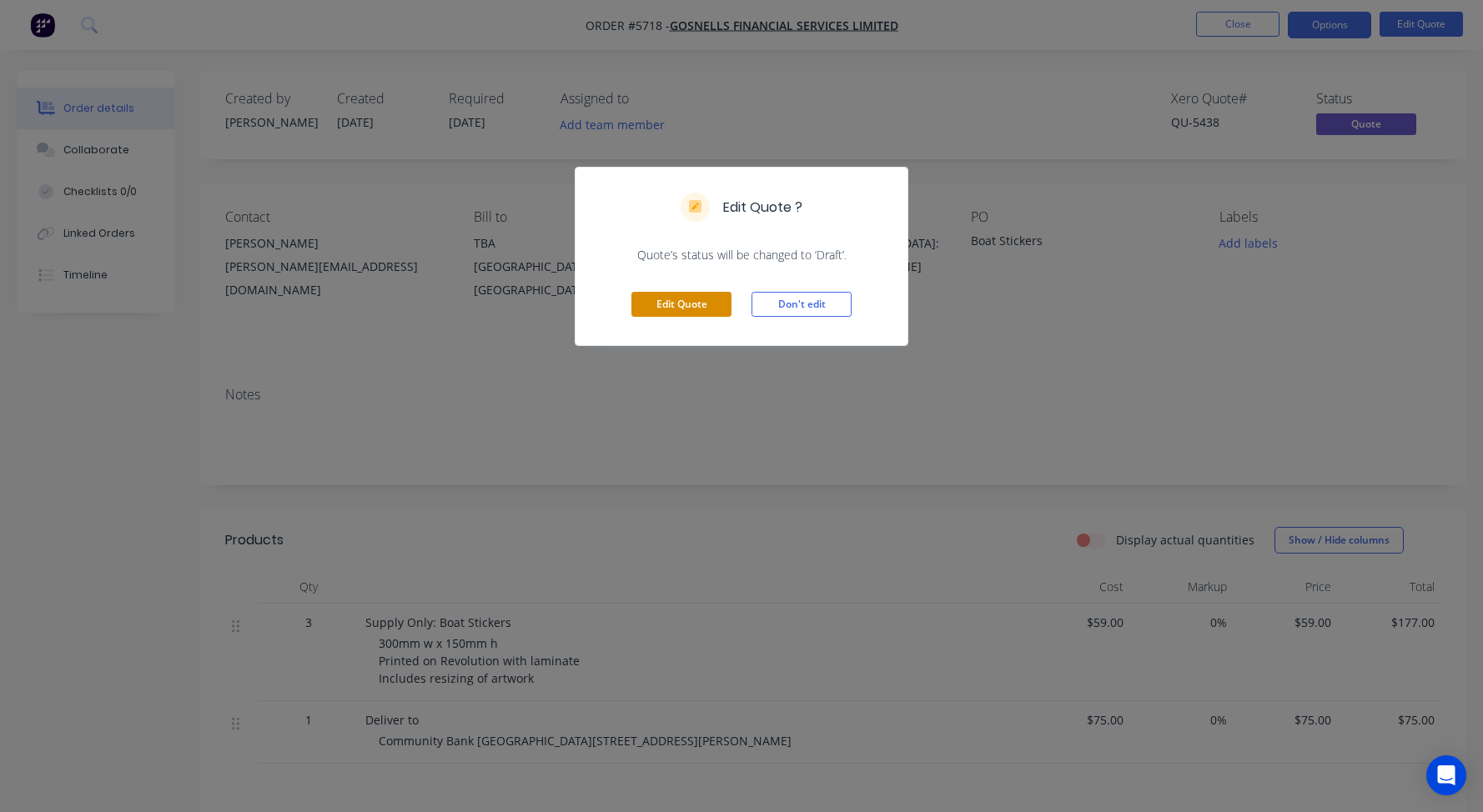
click at [671, 303] on button "Edit Quote" at bounding box center [681, 304] width 100 height 25
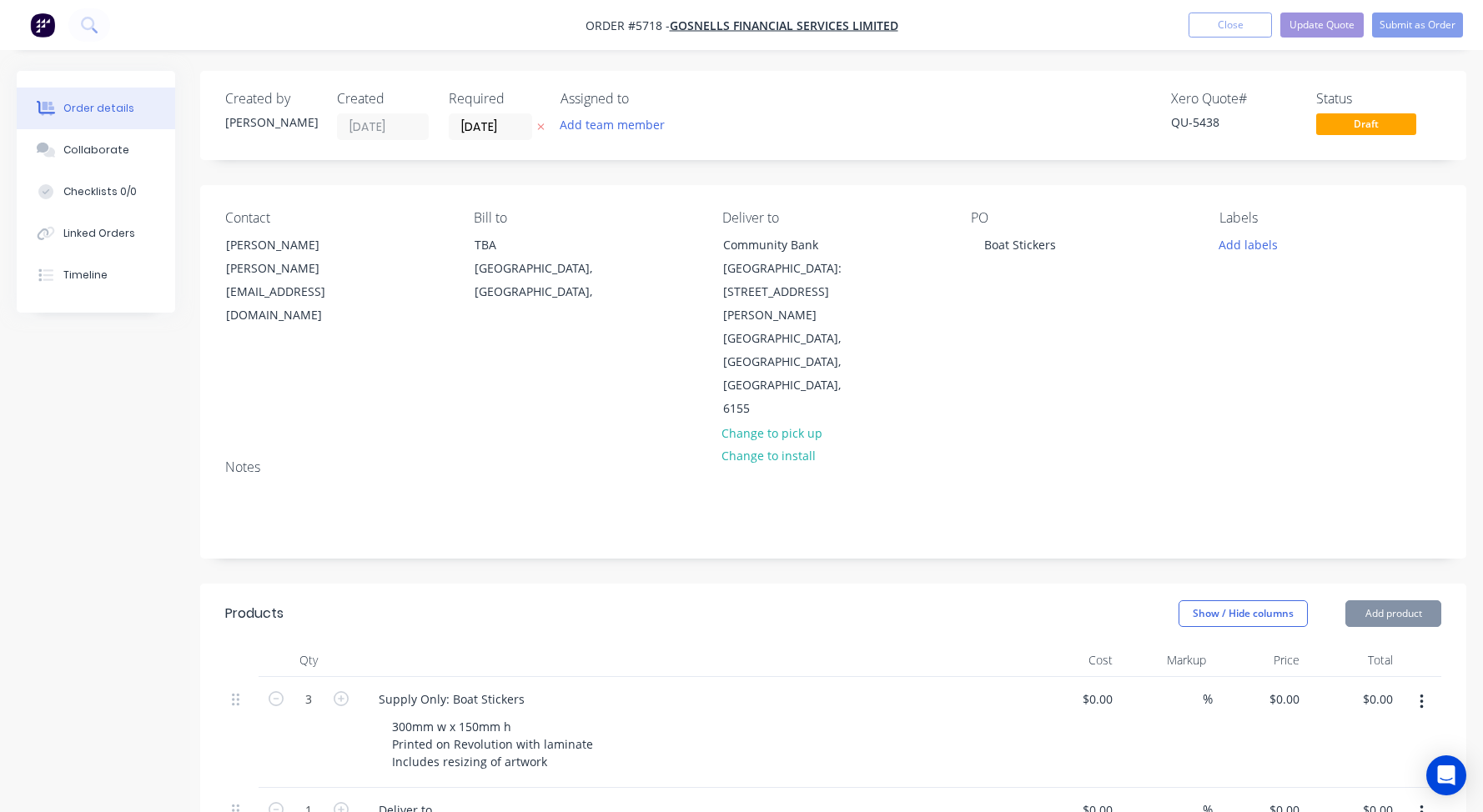
type input "$59.00"
type input "$177.00"
type input "$75.00"
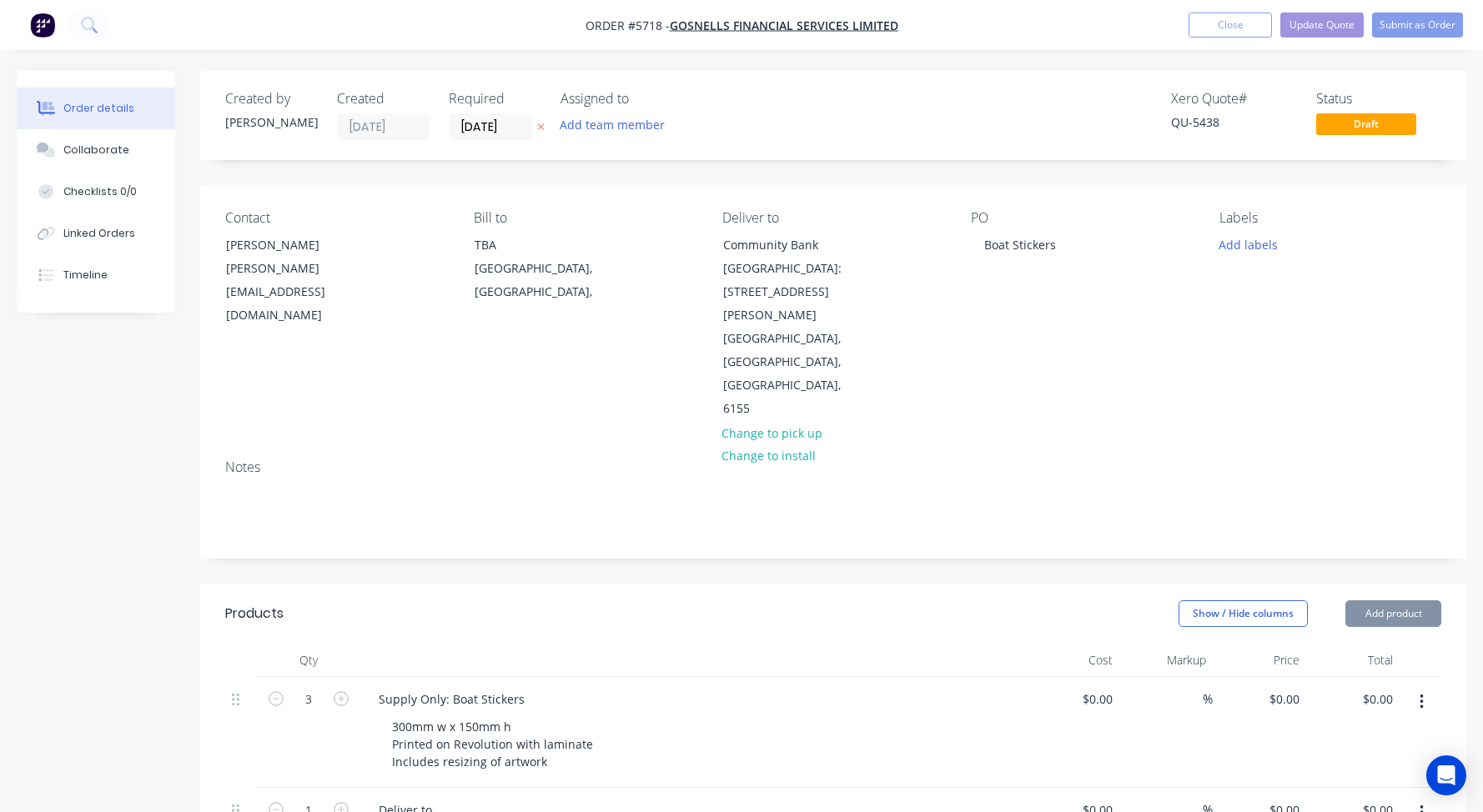
type input "$75.00"
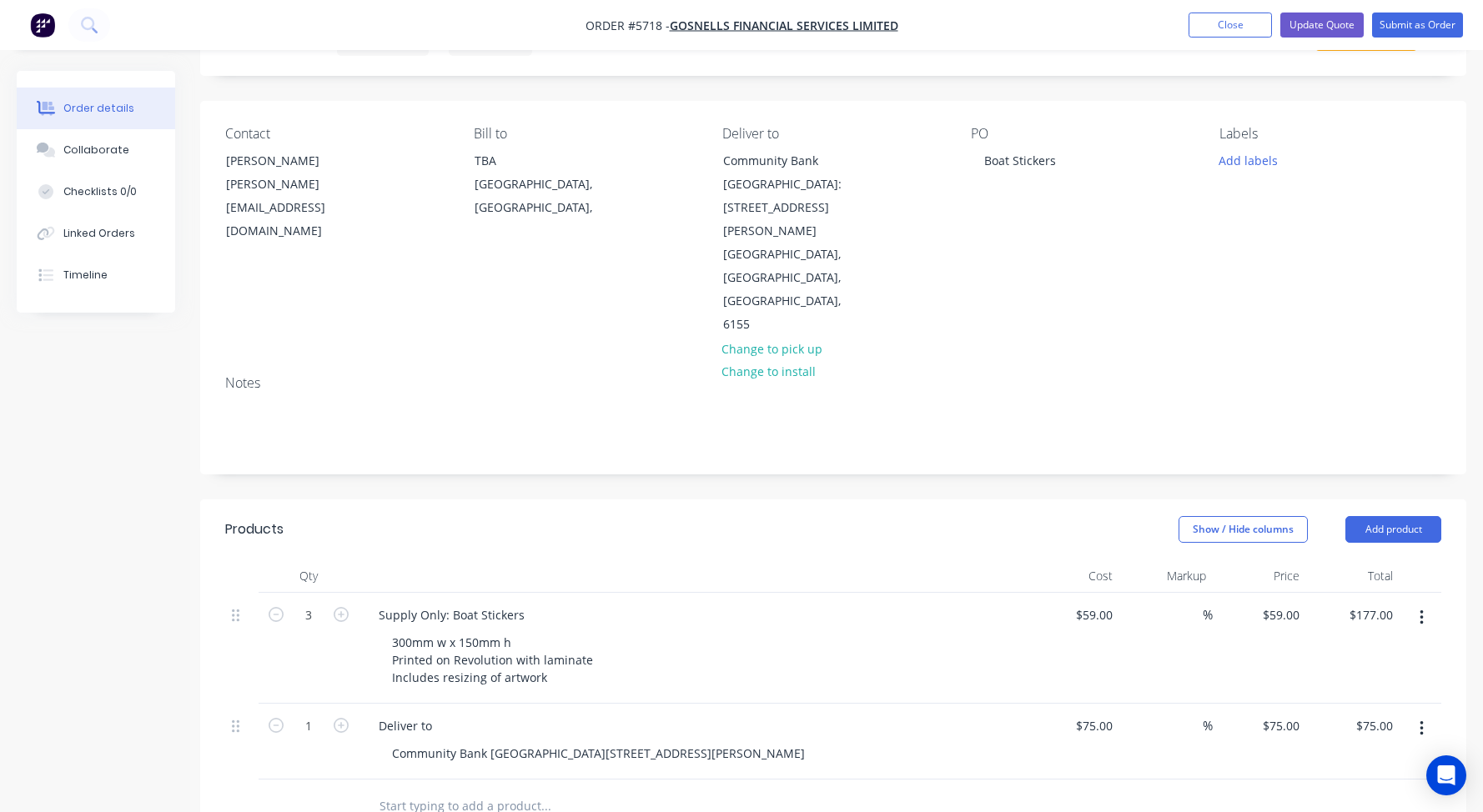
scroll to position [93, 0]
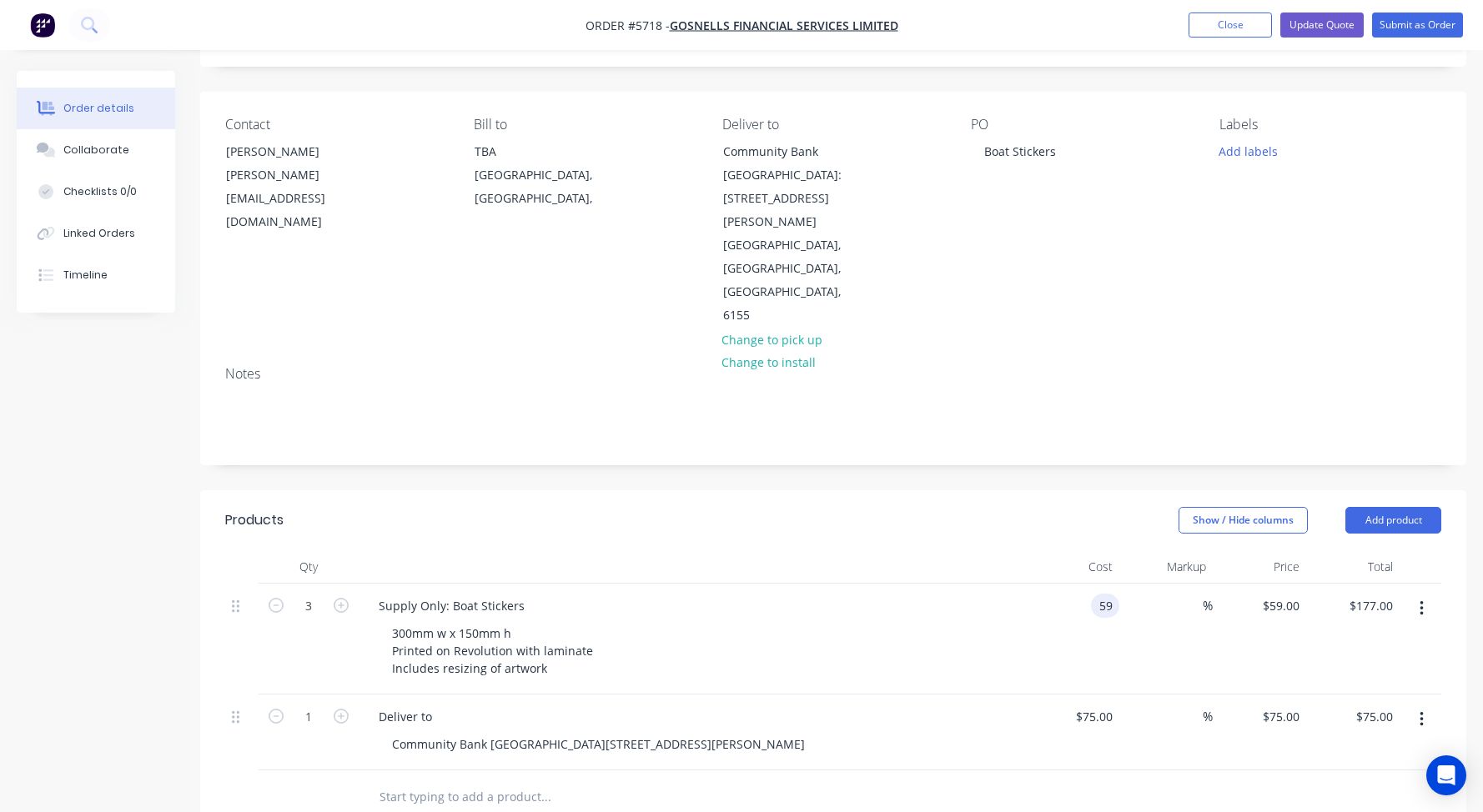
click at [1094, 593] on div "59 59" at bounding box center [1104, 605] width 28 height 24
type input "6"
type input "$54.00"
type input "$162.00"
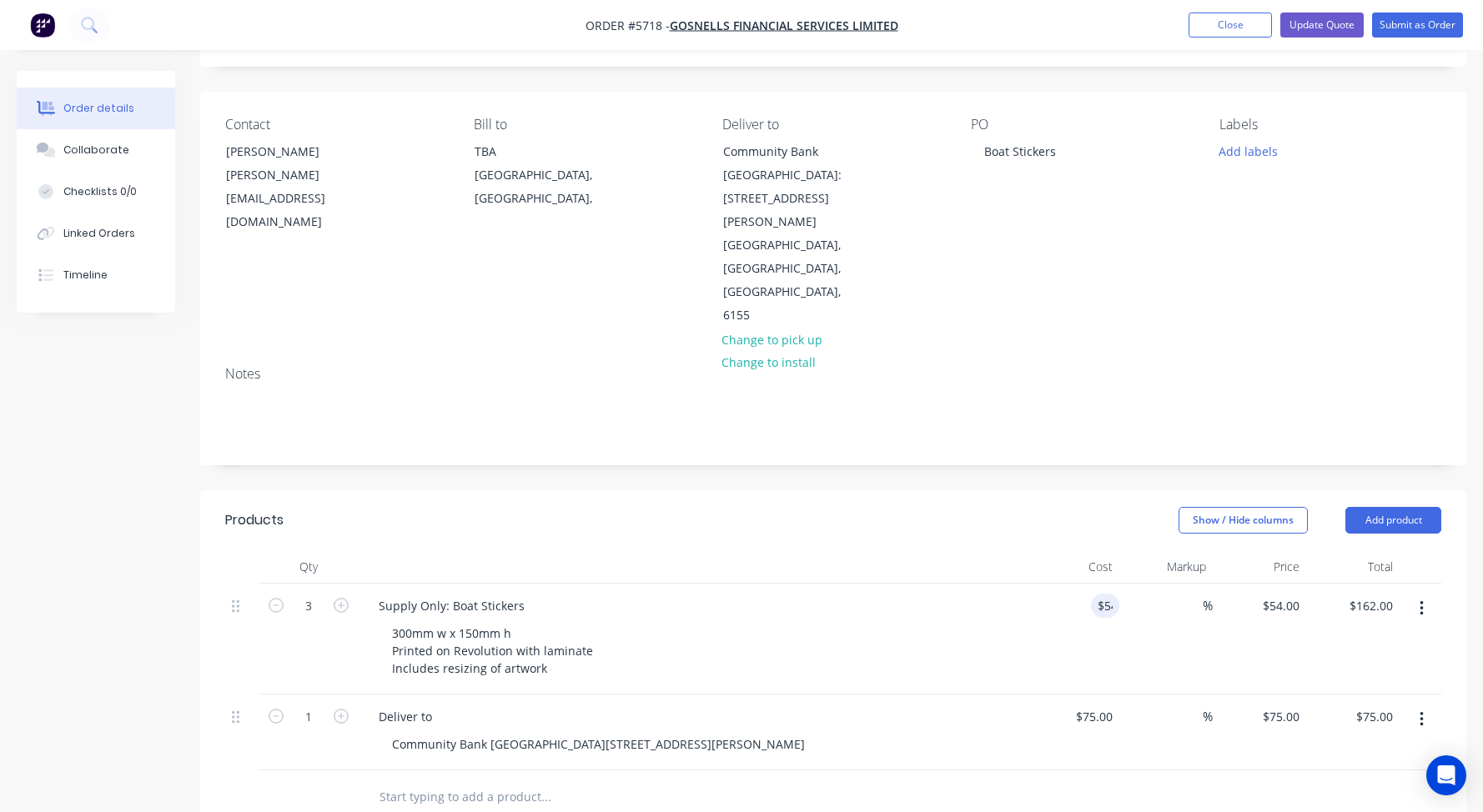
click at [894, 632] on div "300mm w x 150mm h Printed on Revolution with laminate Includes resizing of artw…" at bounding box center [699, 651] width 641 height 60
click at [470, 621] on div "300mm w x 150mm h Printed on Revolution with laminate Includes resizing of artw…" at bounding box center [494, 651] width 231 height 60
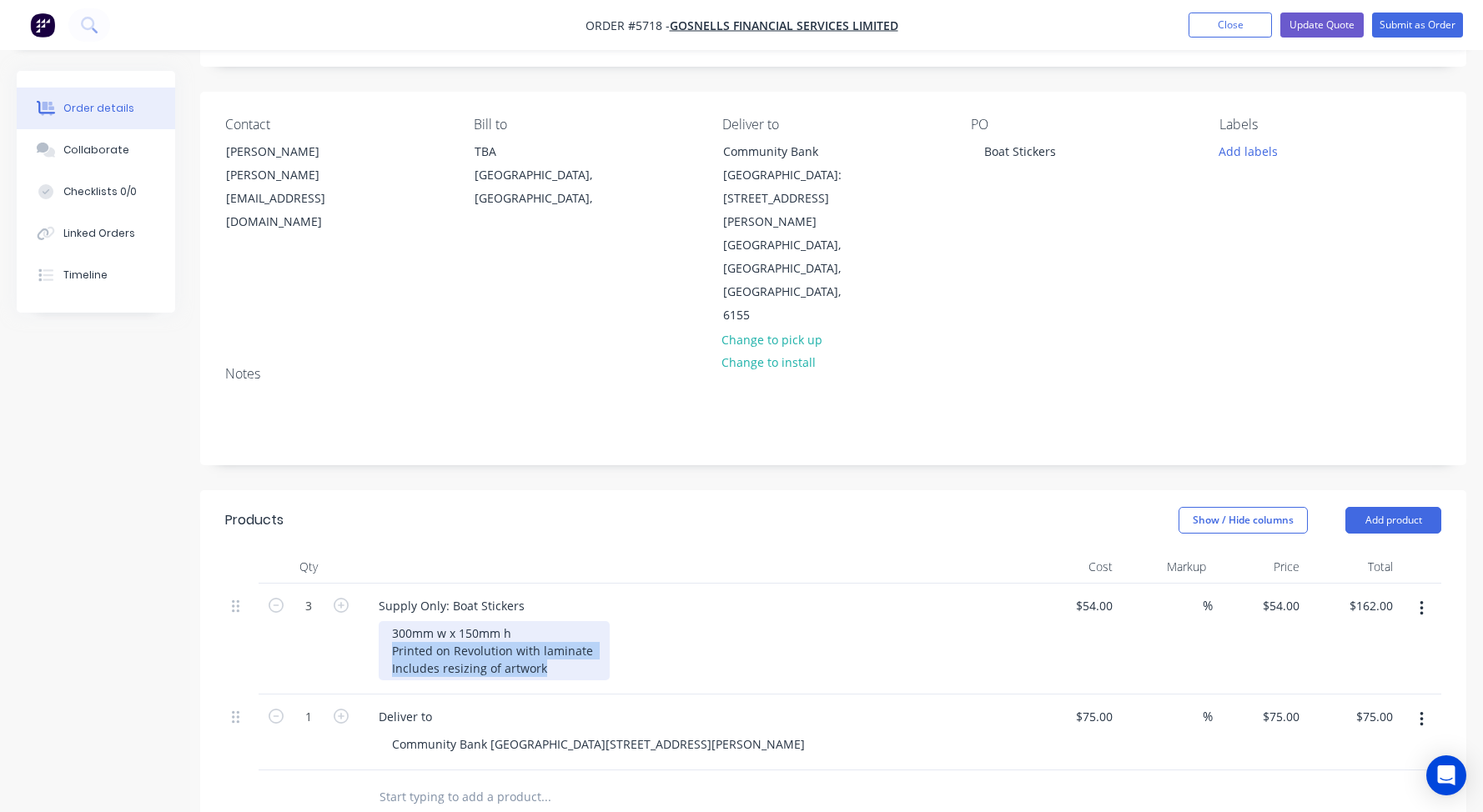
drag, startPoint x: 562, startPoint y: 619, endPoint x: 334, endPoint y: 607, distance: 228.3
click at [334, 607] on div "3 Supply Only: Boat Stickers 300mm w x 150mm h Printed on Revolution with lamin…" at bounding box center [833, 639] width 1216 height 111
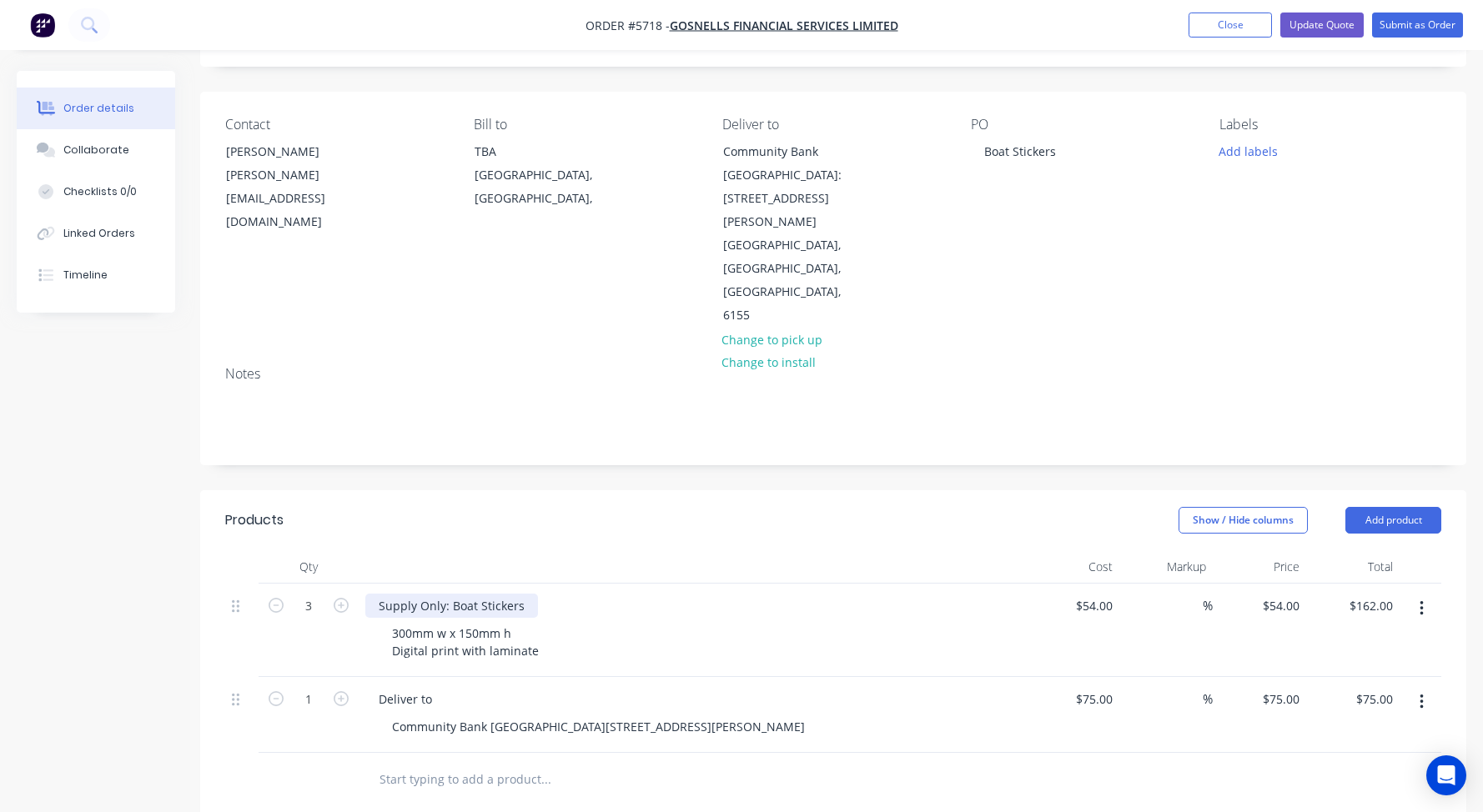
click at [480, 593] on div "Supply Only: Boat Stickers" at bounding box center [451, 605] width 173 height 24
click at [513, 593] on div "Supply Only: Boat Stickers" at bounding box center [451, 605] width 173 height 24
click at [447, 593] on div "Supply Only: Boat Stickers" at bounding box center [451, 605] width 173 height 24
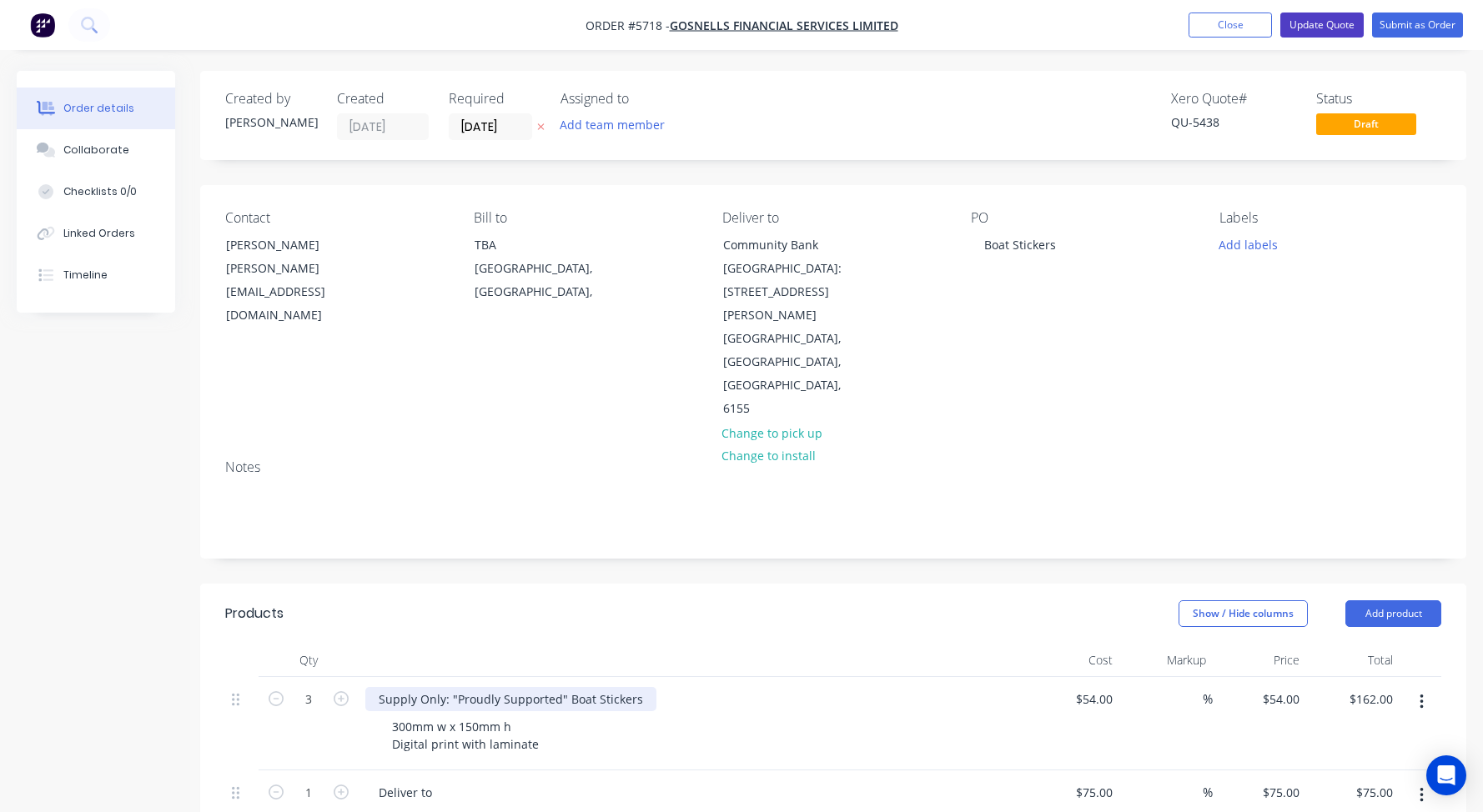
scroll to position [0, 0]
click at [1323, 20] on button "Update Quote" at bounding box center [1322, 25] width 83 height 25
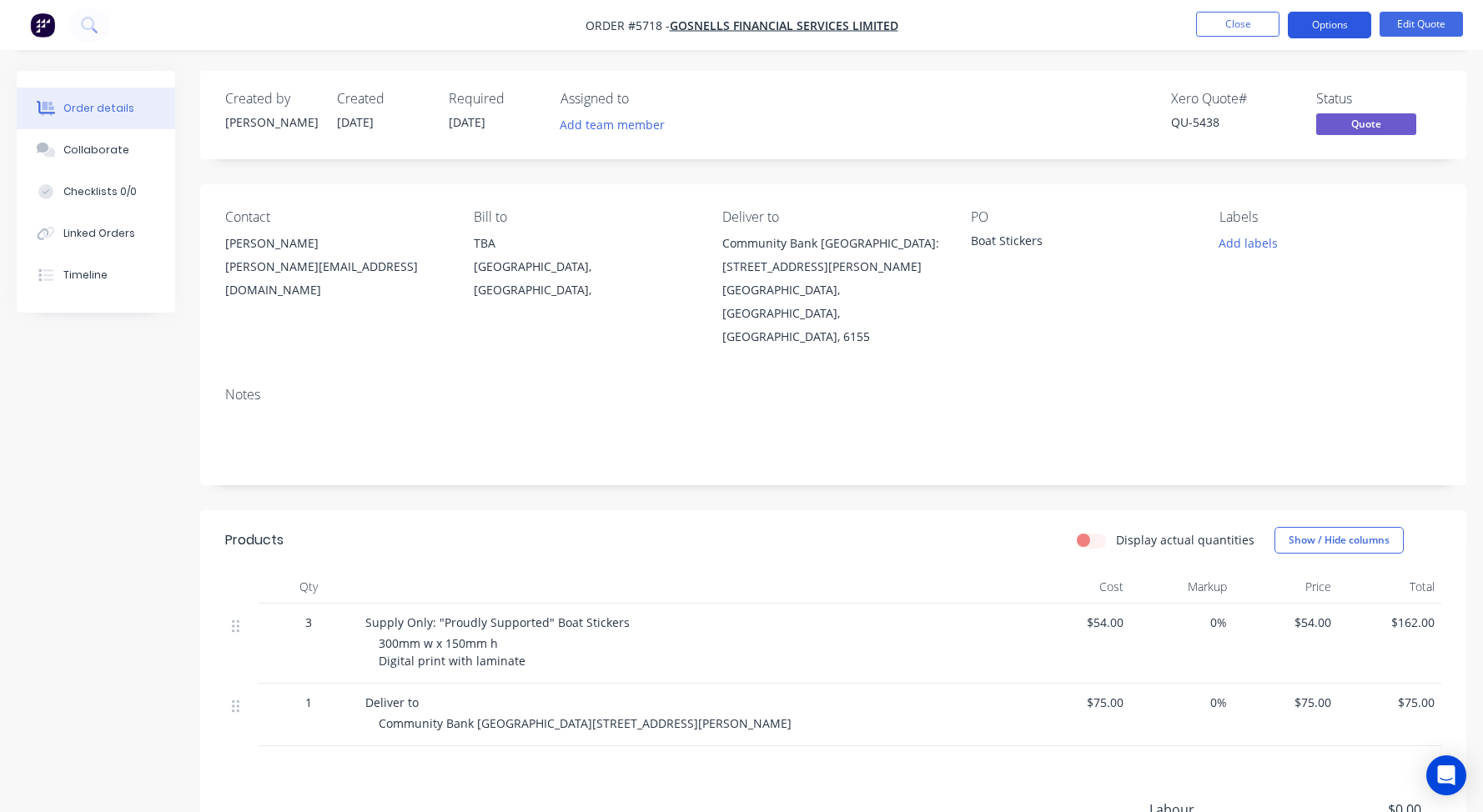
click at [1303, 26] on button "Options" at bounding box center [1329, 25] width 83 height 27
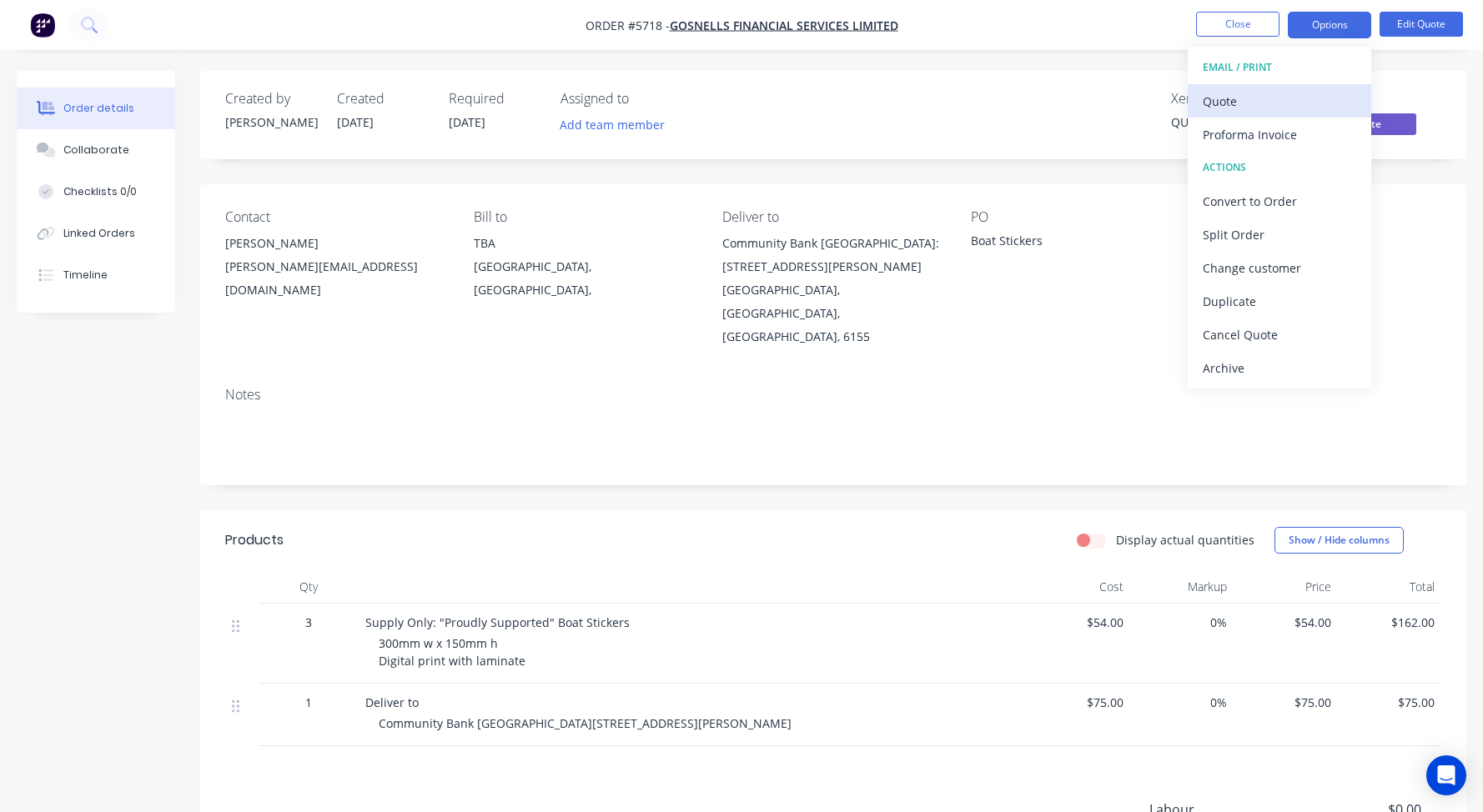
click at [1221, 100] on div "Quote" at bounding box center [1280, 101] width 154 height 24
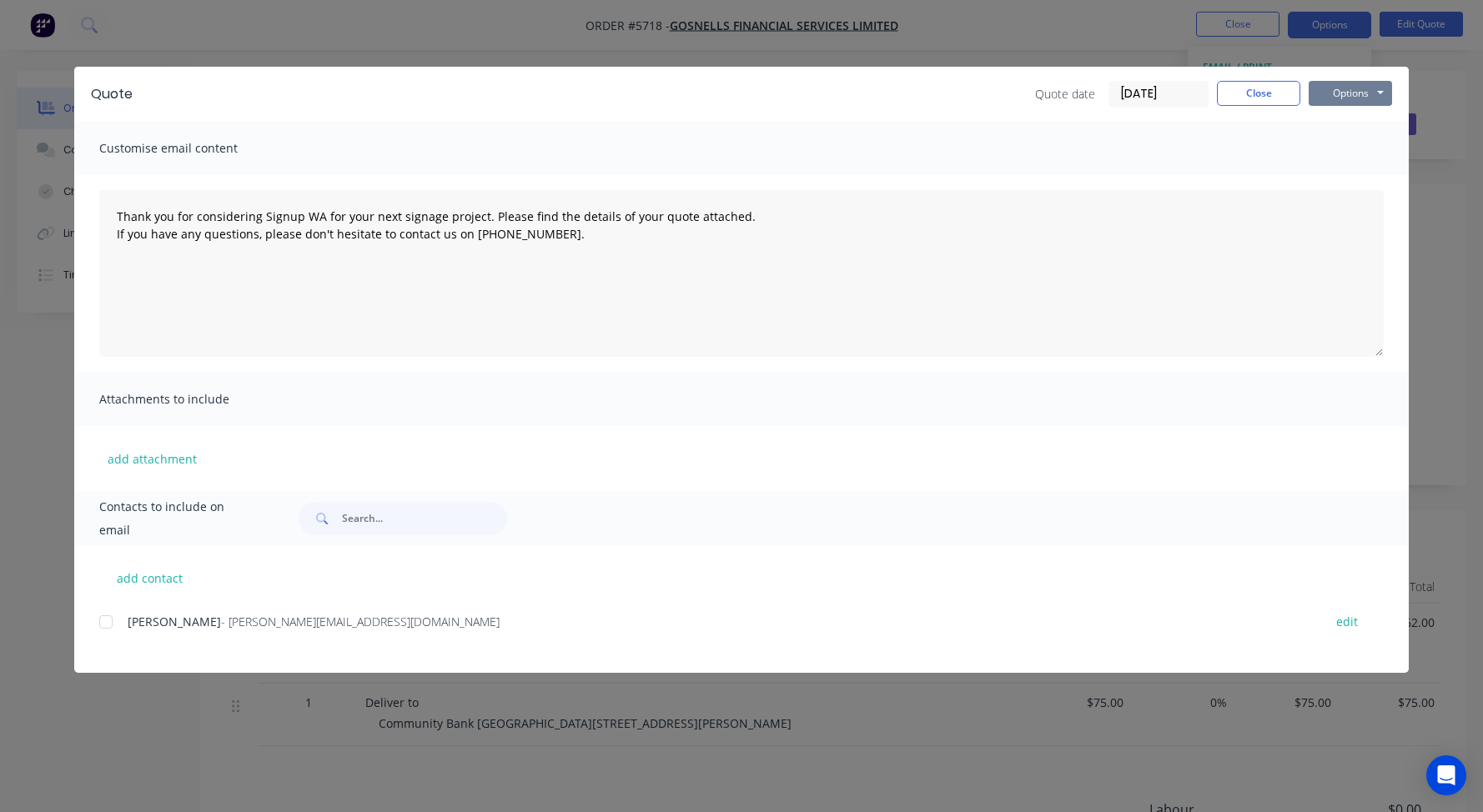
click at [1350, 90] on button "Options" at bounding box center [1350, 94] width 83 height 25
click at [1347, 150] on button "Print" at bounding box center [1362, 150] width 107 height 27
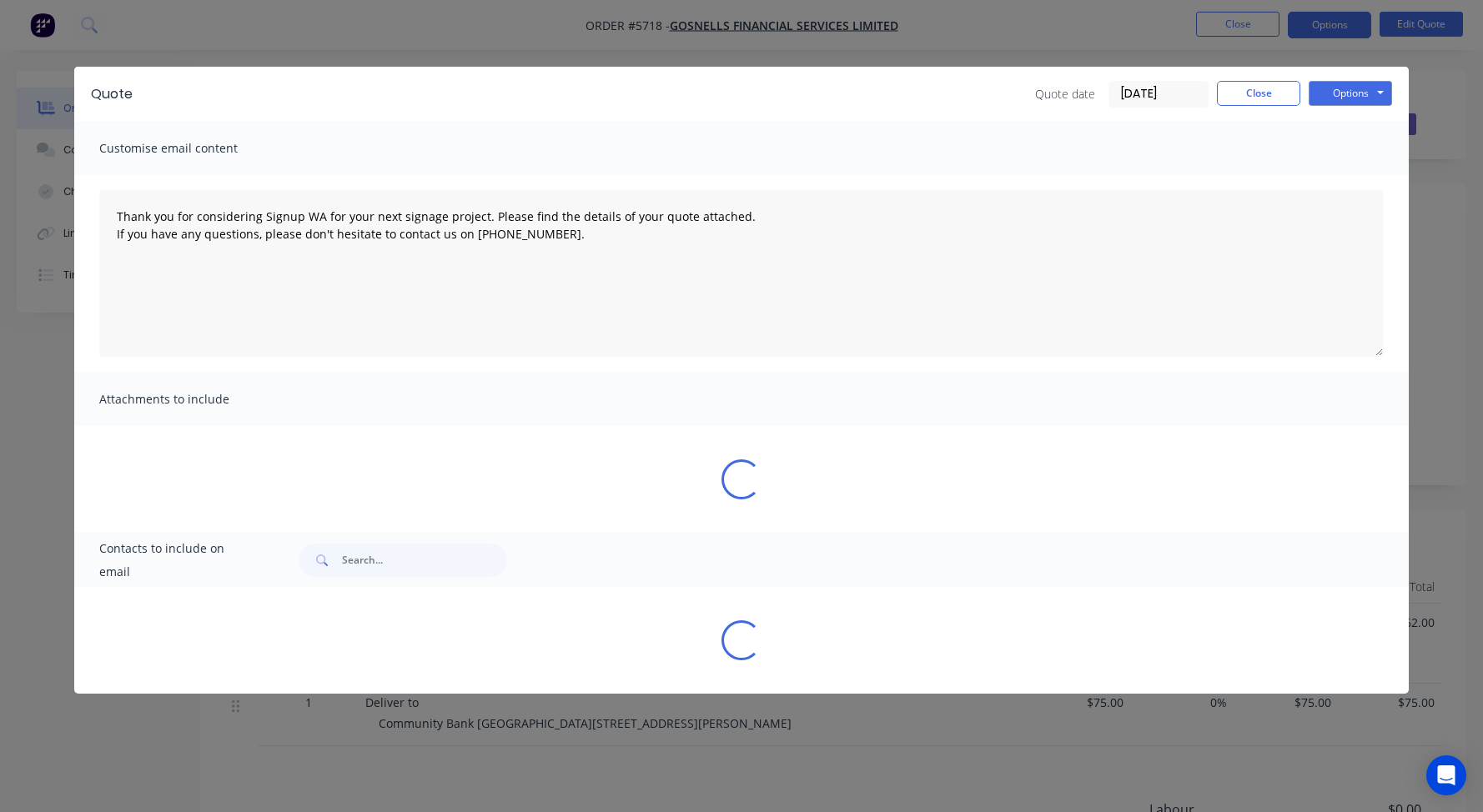
type textarea "Thank you for considering Signup WA for your next signage project. Please find …"
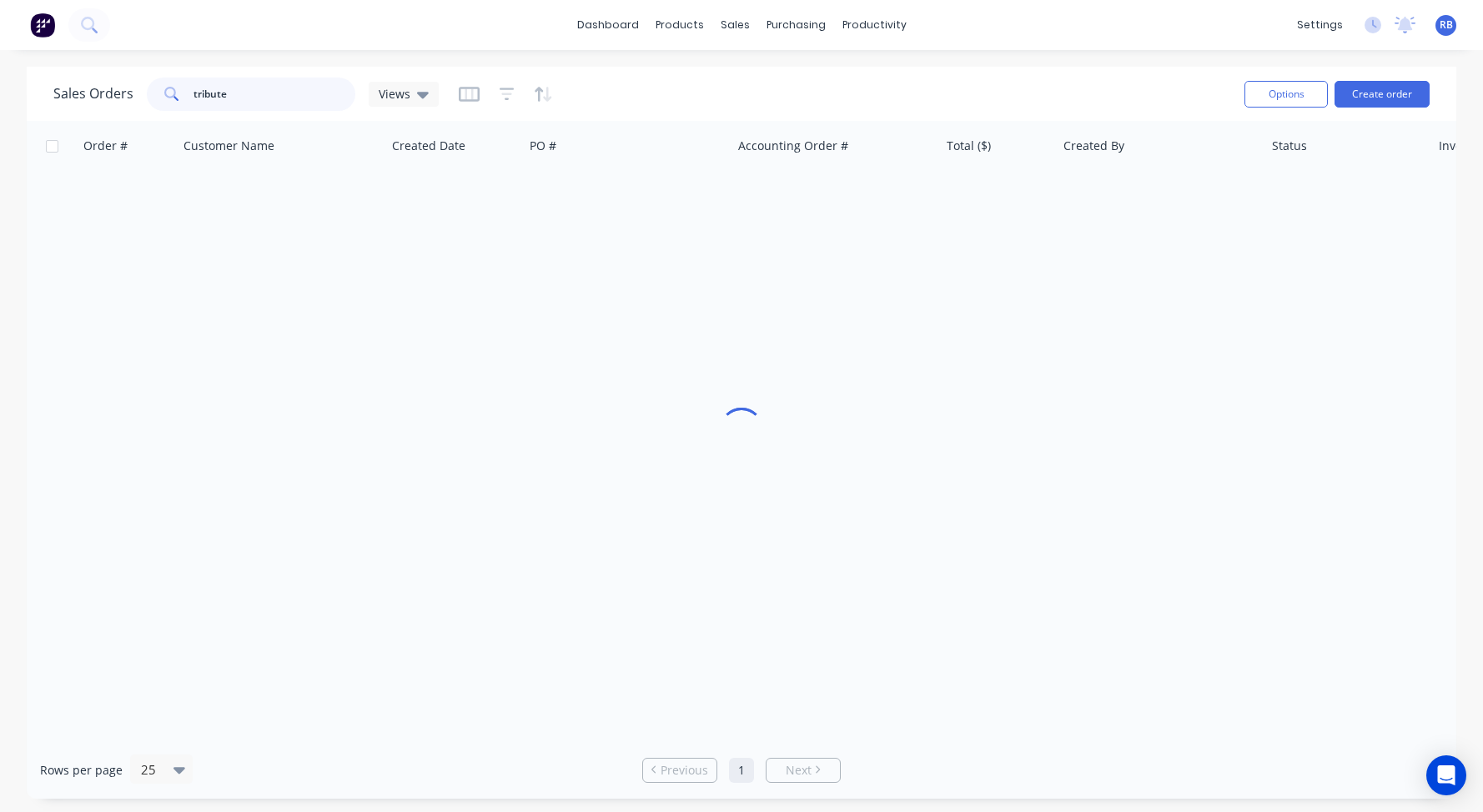
drag, startPoint x: 264, startPoint y: 104, endPoint x: 79, endPoint y: 98, distance: 185.1
click at [79, 98] on div "Sales Orders tribute Views" at bounding box center [246, 94] width 385 height 33
drag, startPoint x: 222, startPoint y: 94, endPoint x: 133, endPoint y: 94, distance: 89.0
click at [133, 94] on div "Sales Orders revolution Views" at bounding box center [246, 94] width 385 height 33
type input "revolution"
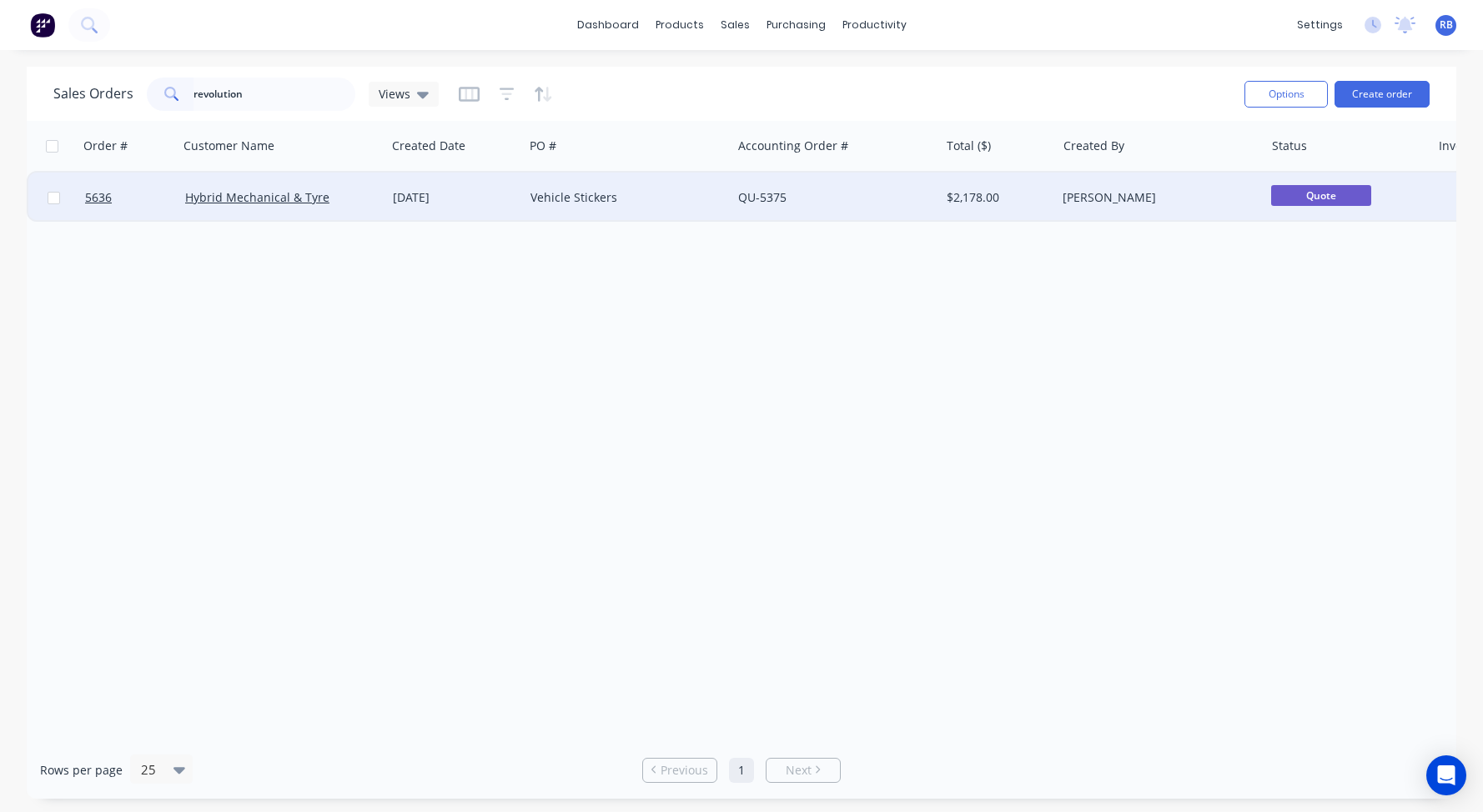
click at [624, 204] on div "Vehicle Stickers" at bounding box center [623, 197] width 185 height 16
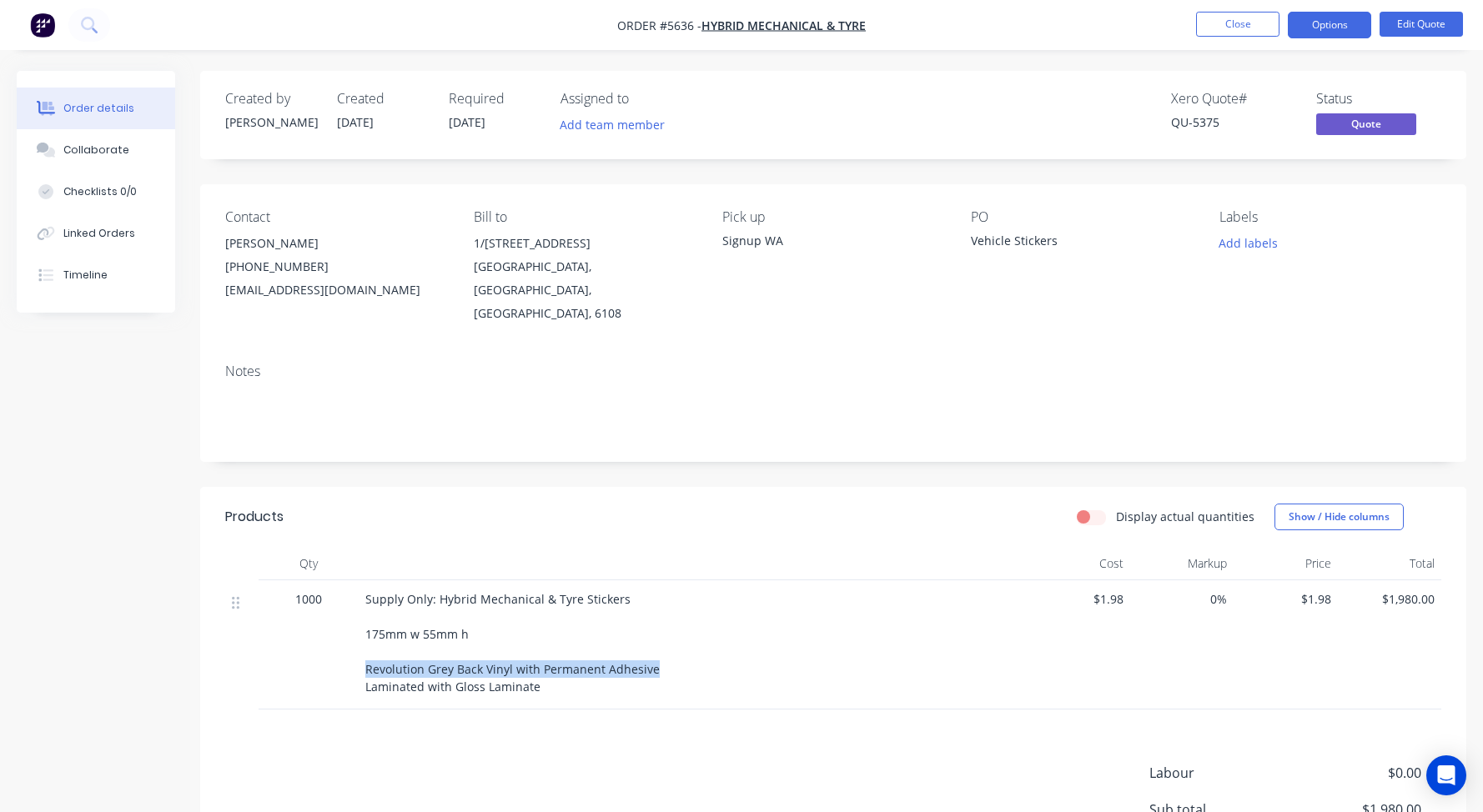
drag, startPoint x: 656, startPoint y: 645, endPoint x: 363, endPoint y: 647, distance: 293.0
click at [363, 647] on div "Supply Only: Hybrid Mechanical & Tyre Stickers 175mm w 55mm h Revolution Grey B…" at bounding box center [692, 644] width 667 height 129
copy span "Revolution Grey Back Vinyl with Permanent Adhesive"
click at [550, 662] on div "Supply Only: Hybrid Mechanical & Tyre Stickers 175mm w 55mm h Revolution Grey B…" at bounding box center [692, 642] width 654 height 105
